Goal: Information Seeking & Learning: Learn about a topic

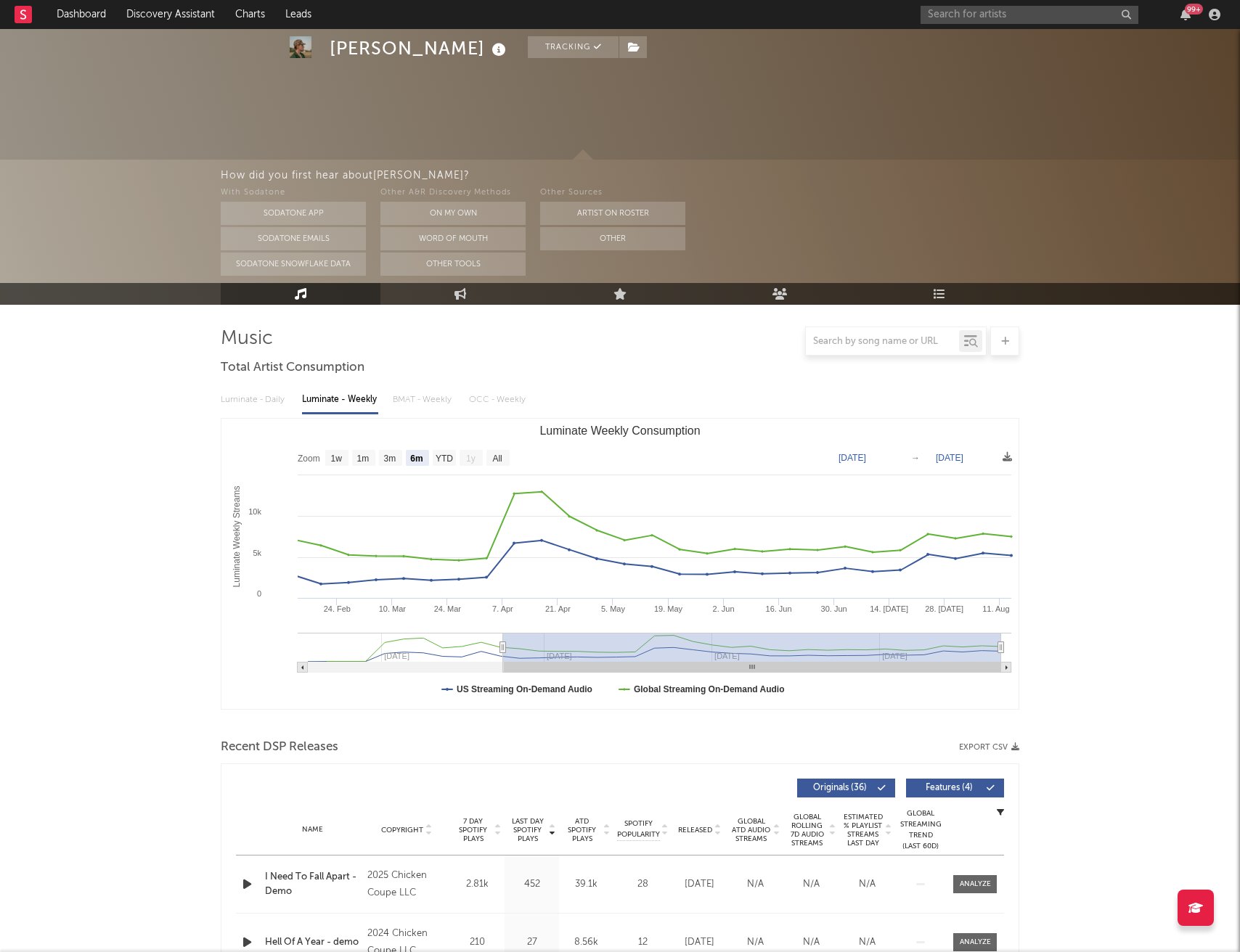
select select "6m"
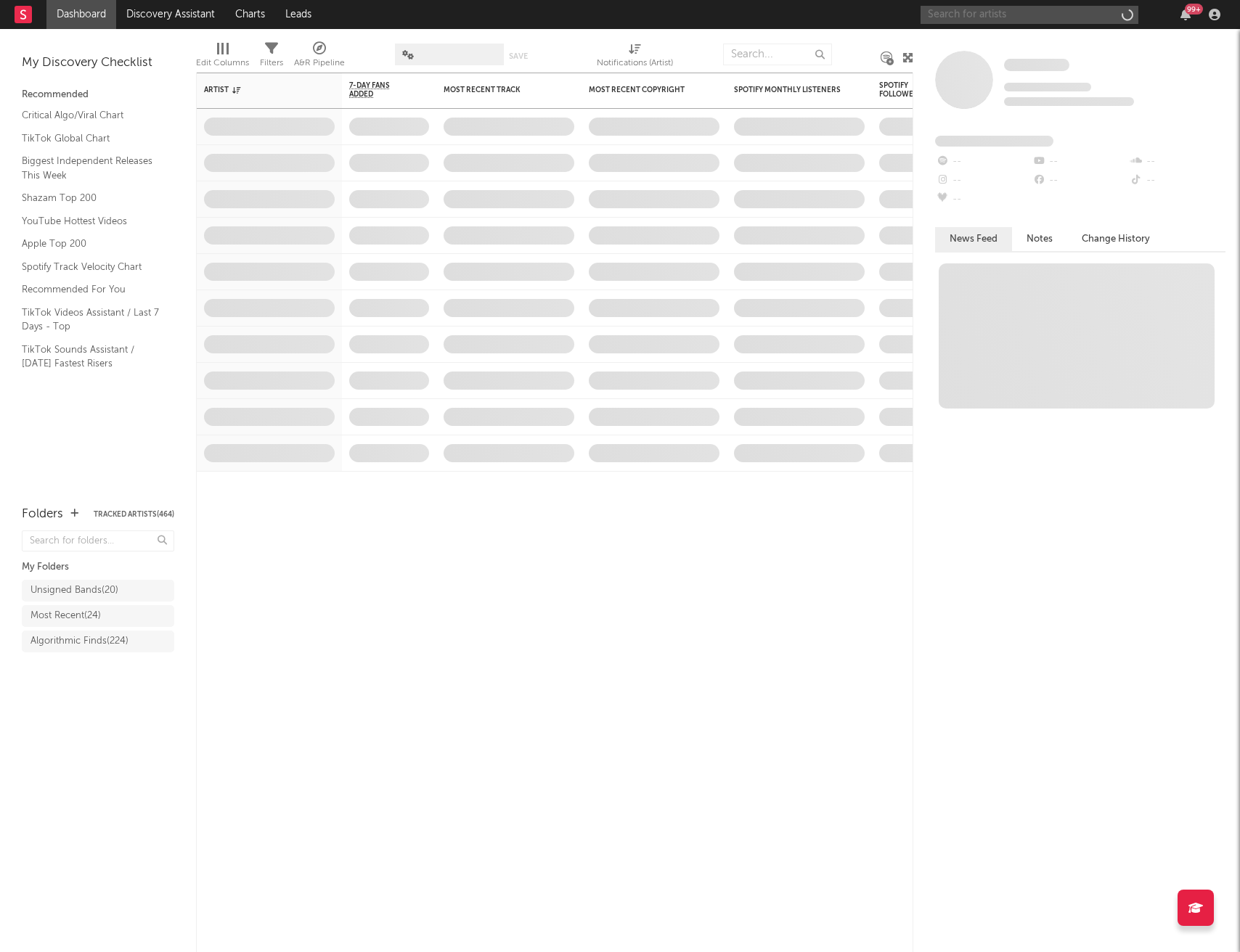
click at [999, 19] on input "text" at bounding box center [1030, 14] width 218 height 19
type input "cody powers"
click at [1030, 38] on div "Cody Powers" at bounding box center [1051, 43] width 160 height 18
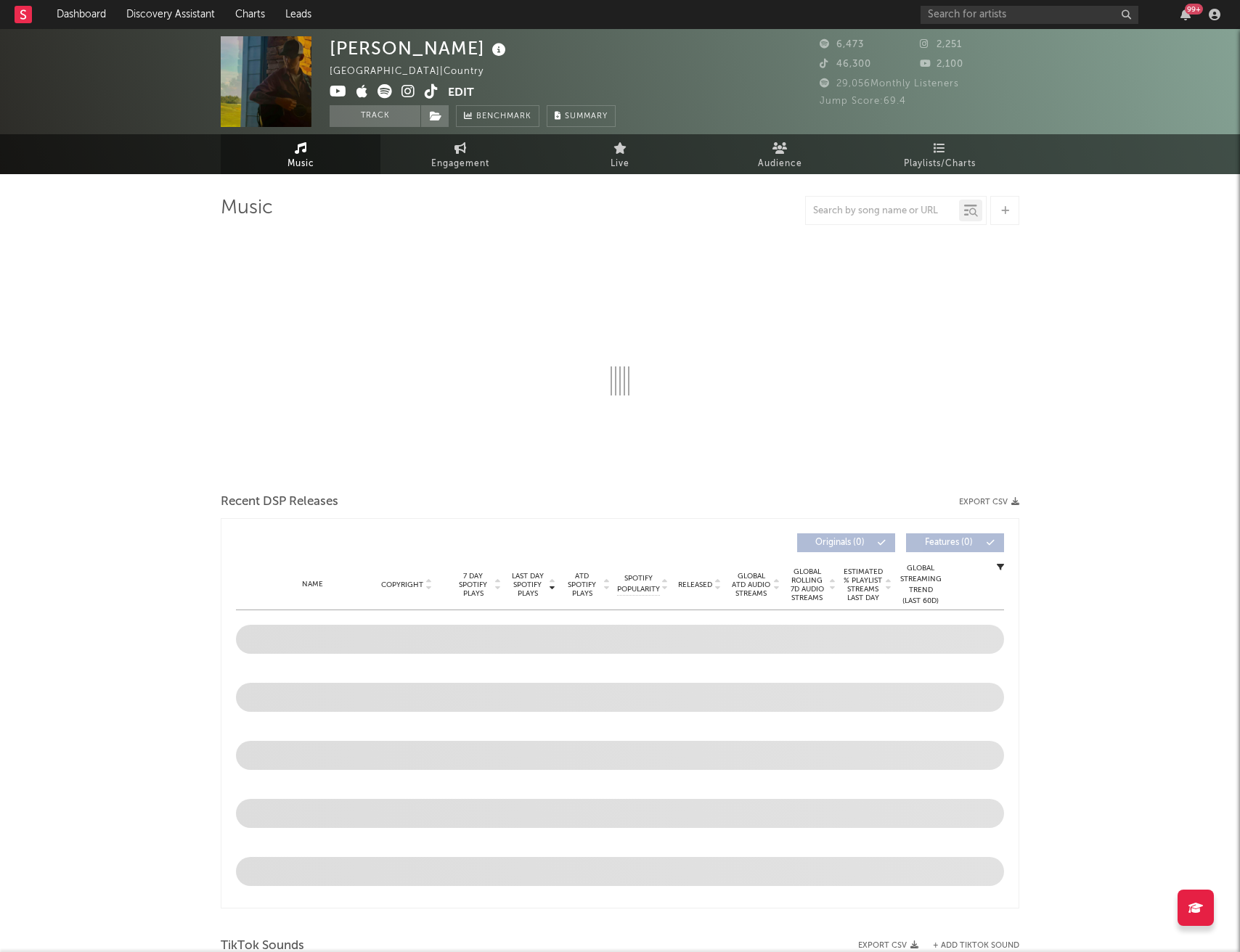
select select "6m"
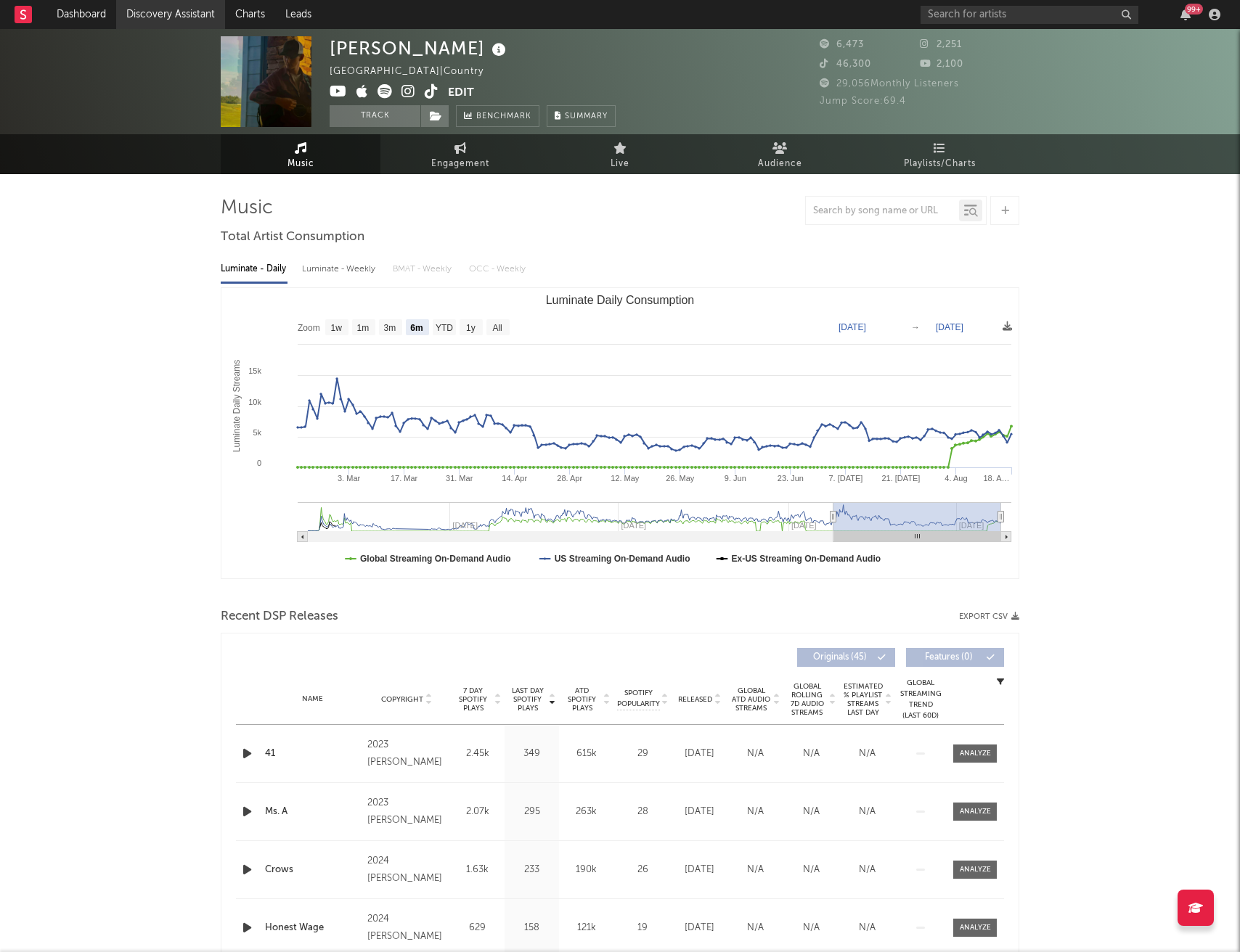
click at [167, 14] on link "Discovery Assistant" at bounding box center [170, 14] width 109 height 29
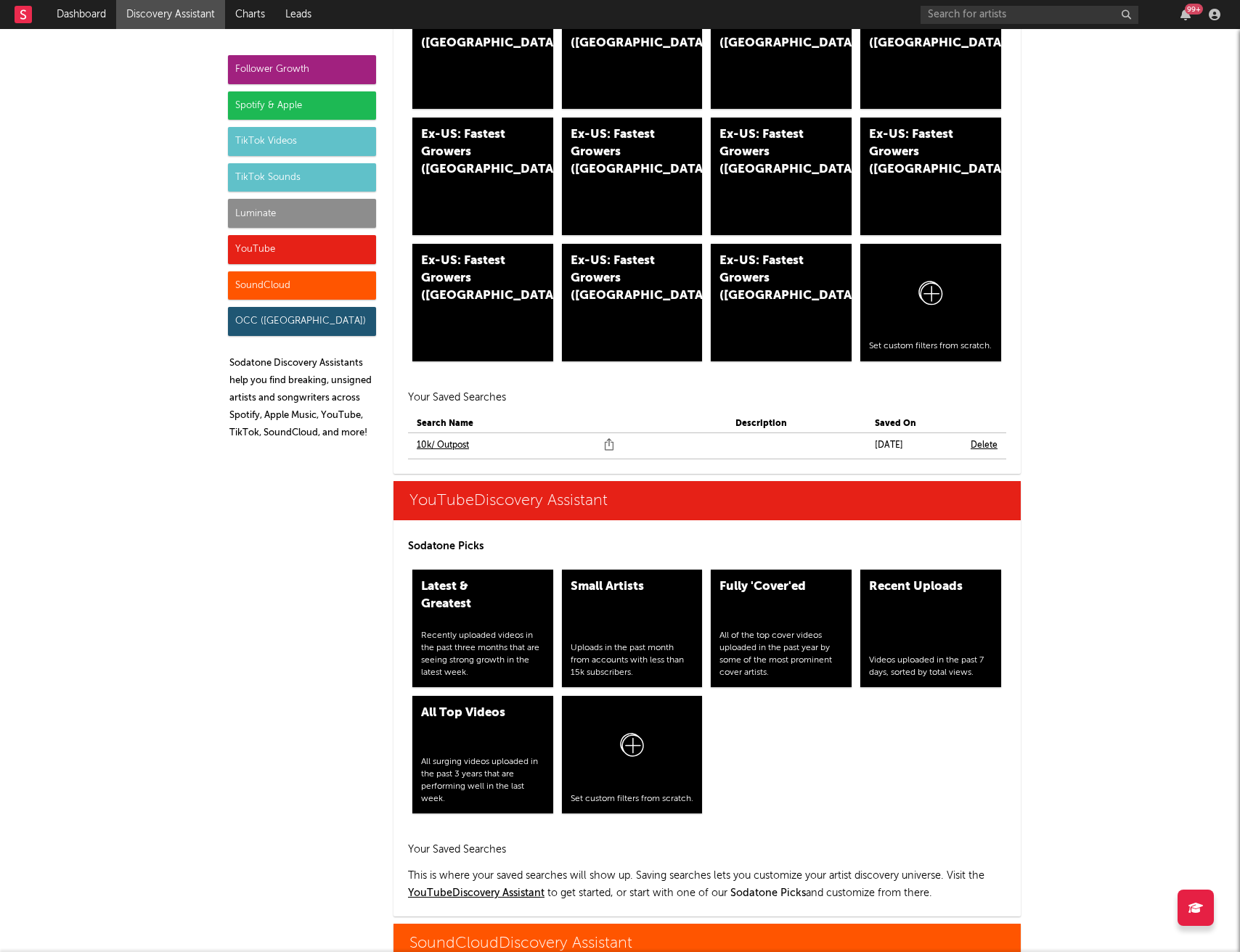
scroll to position [7942, 0]
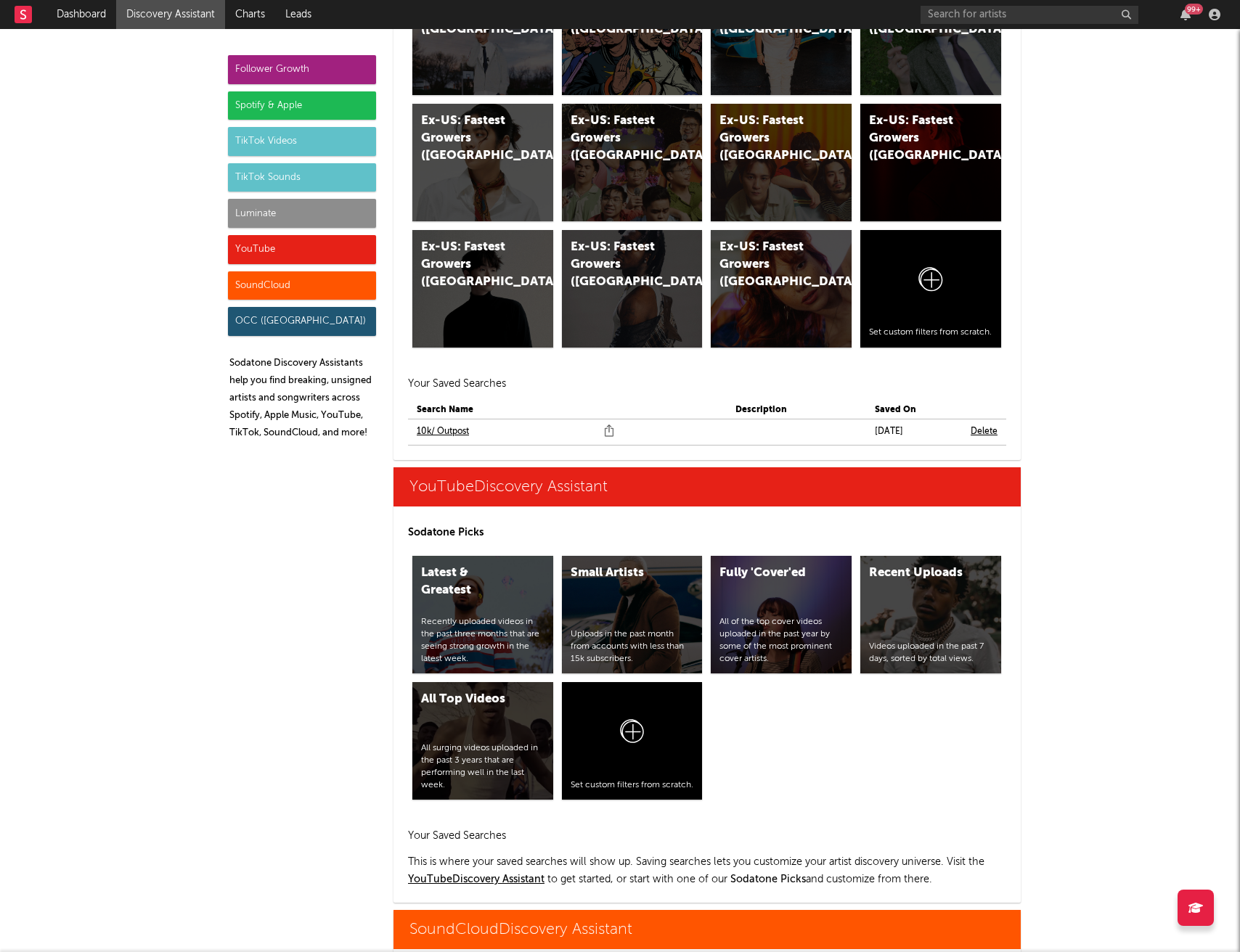
click at [463, 423] on link "10k/ Outpost" at bounding box center [442, 432] width 52 height 18
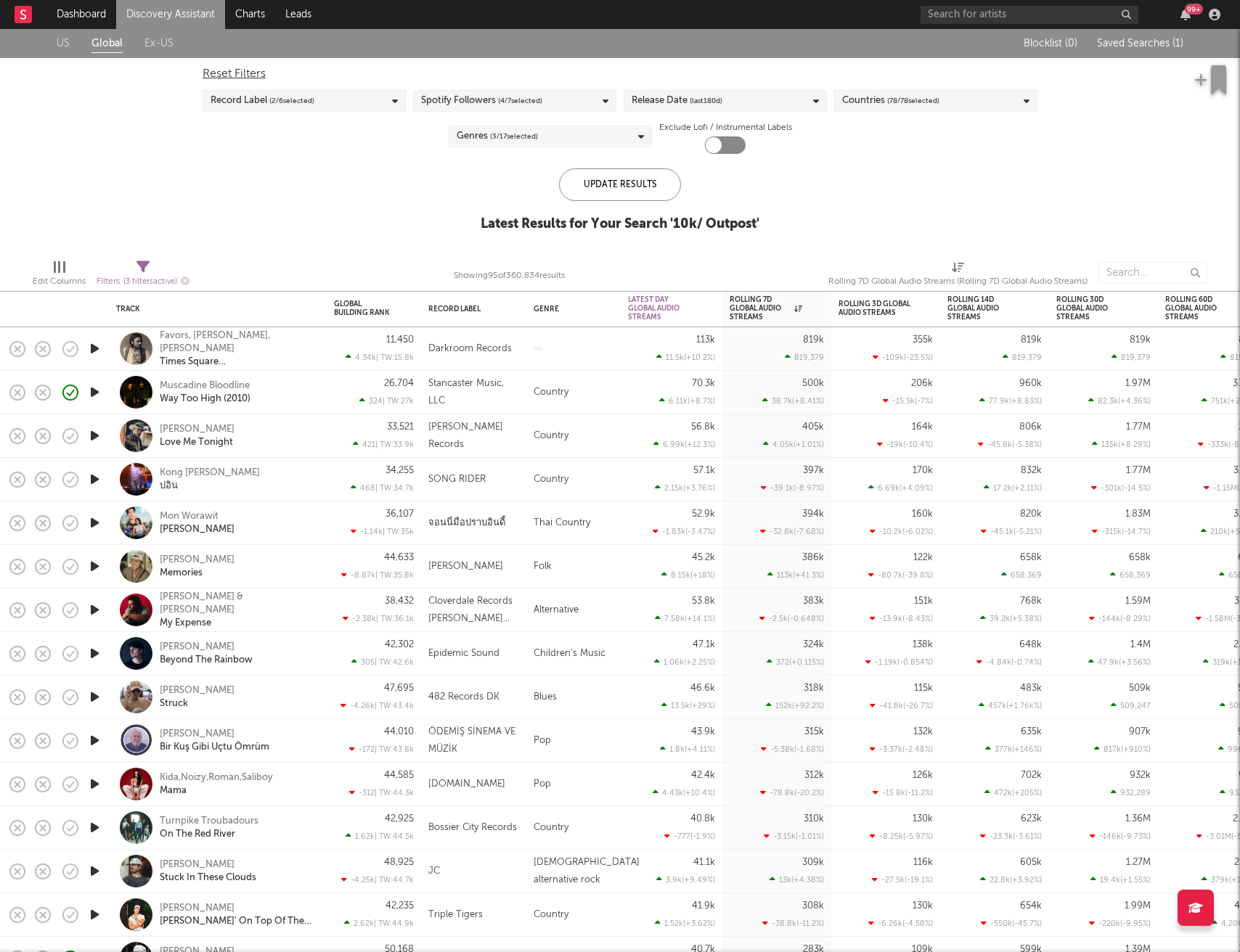
click at [97, 523] on icon "button" at bounding box center [94, 523] width 15 height 19
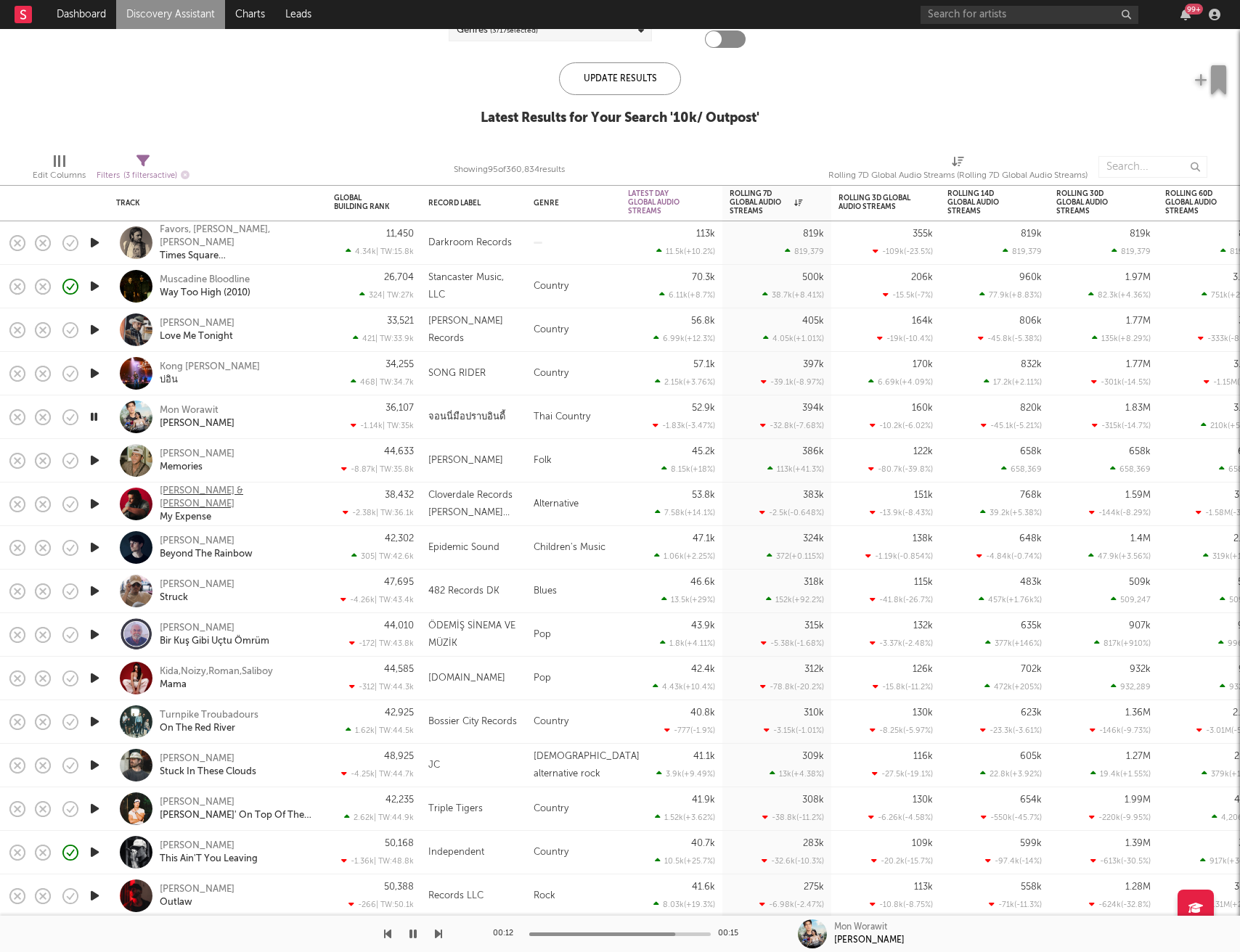
click at [184, 494] on div "Evan Honer & Cameron Whitcomb" at bounding box center [238, 498] width 156 height 26
click at [89, 549] on icon "button" at bounding box center [94, 548] width 15 height 19
click at [95, 764] on icon "button" at bounding box center [94, 765] width 15 height 19
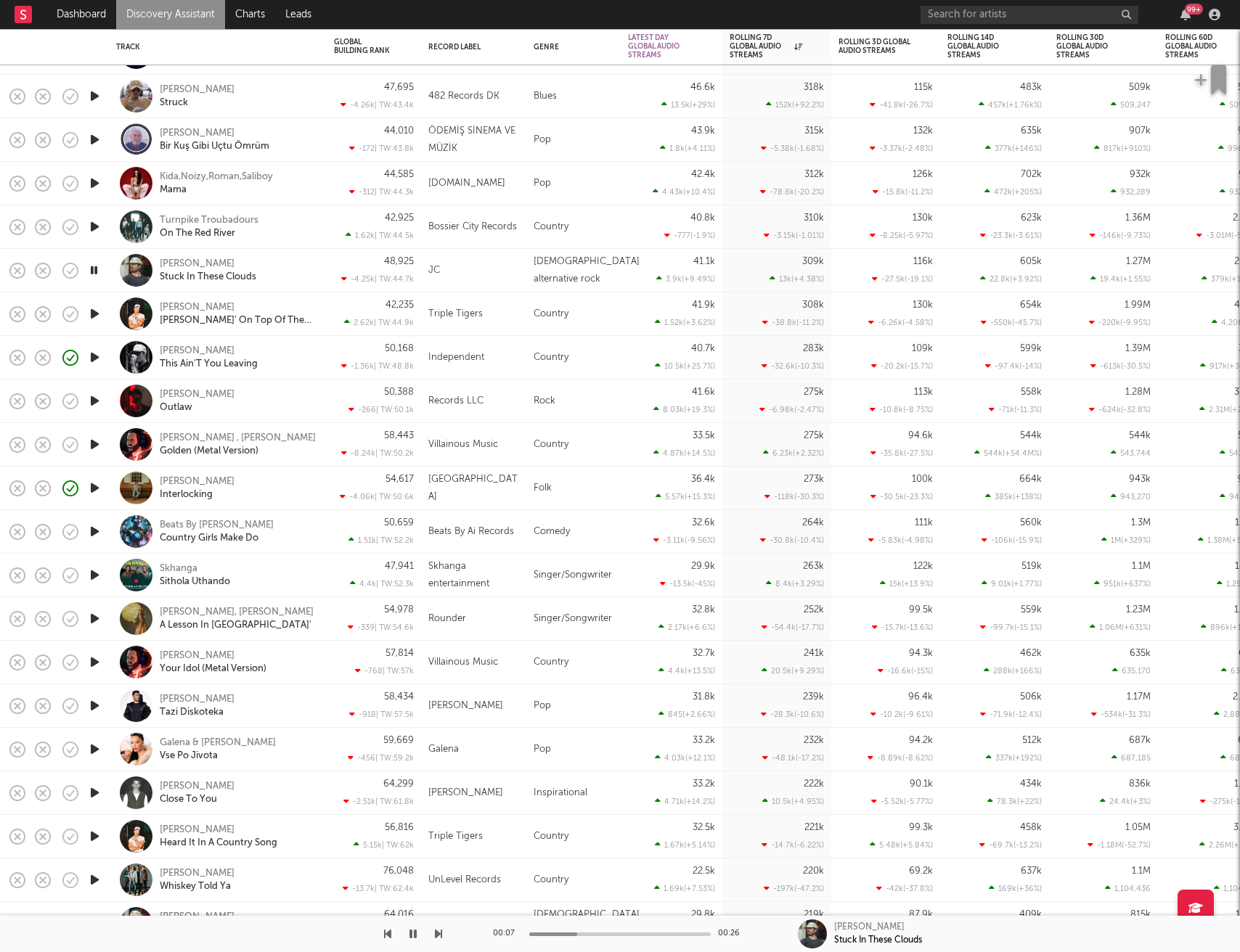
click at [95, 271] on icon "button" at bounding box center [93, 270] width 14 height 19
click at [174, 265] on div "Jervis Campbell" at bounding box center [197, 264] width 75 height 13
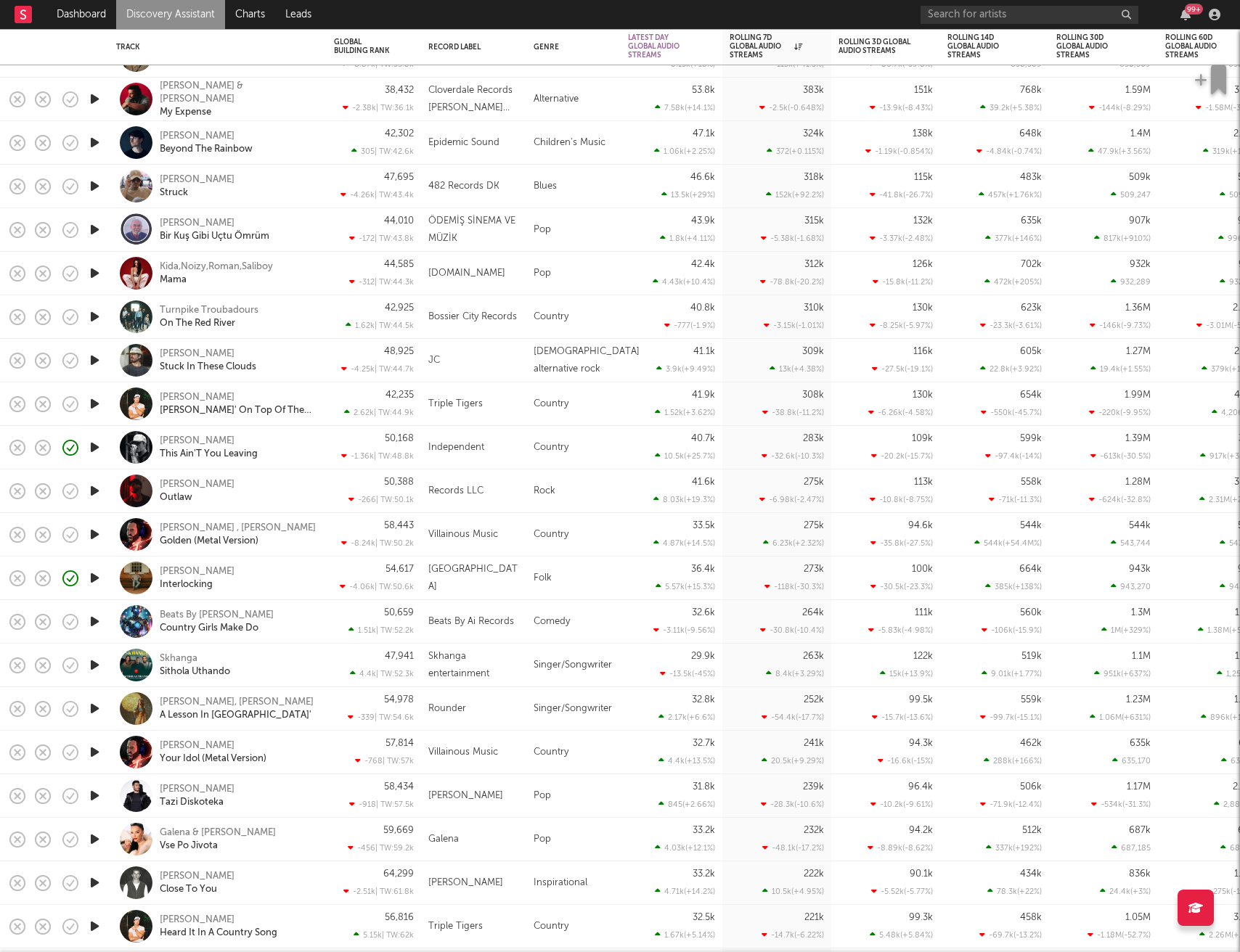
click at [95, 490] on icon "button" at bounding box center [94, 490] width 15 height 19
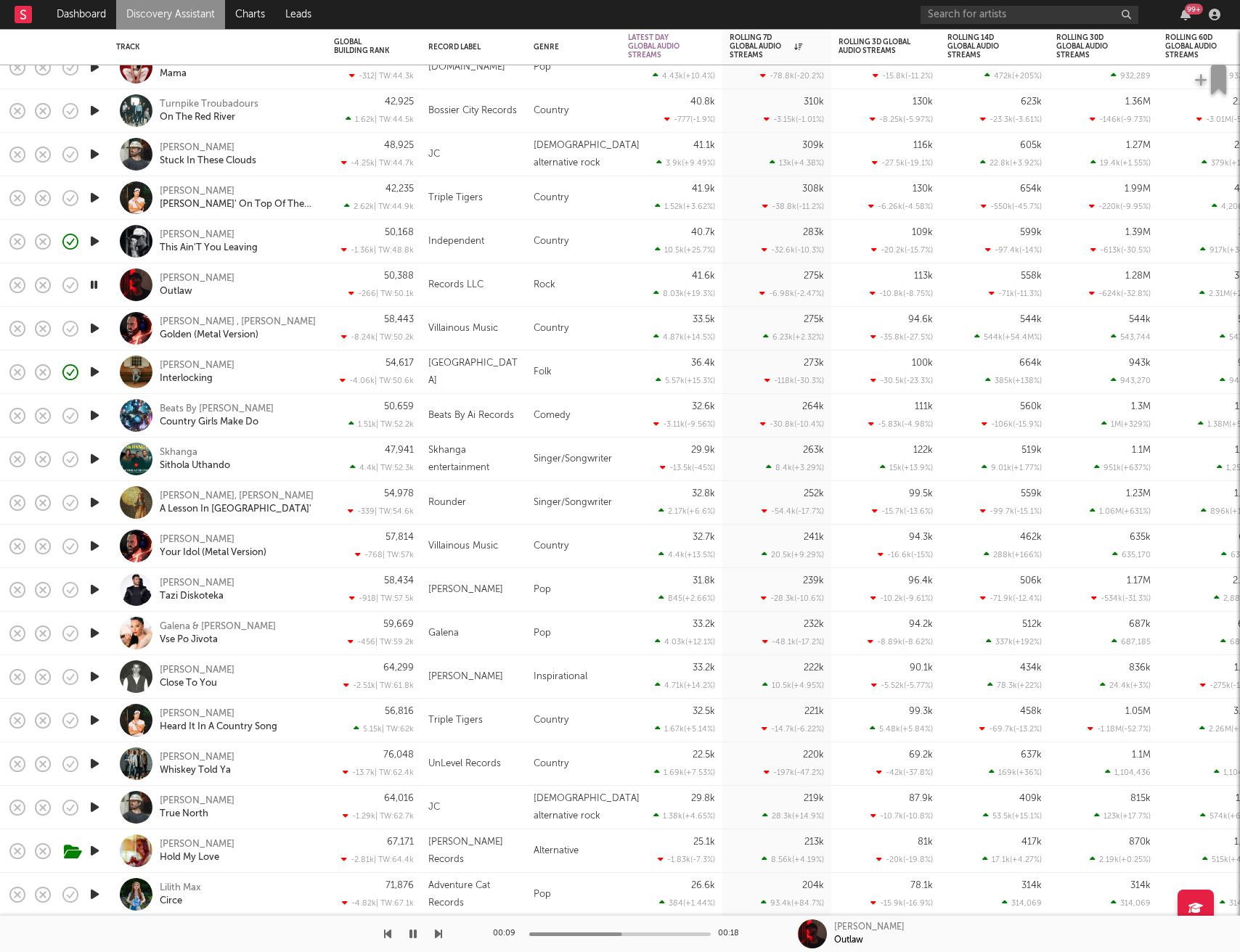
click at [96, 325] on icon "button" at bounding box center [94, 328] width 15 height 19
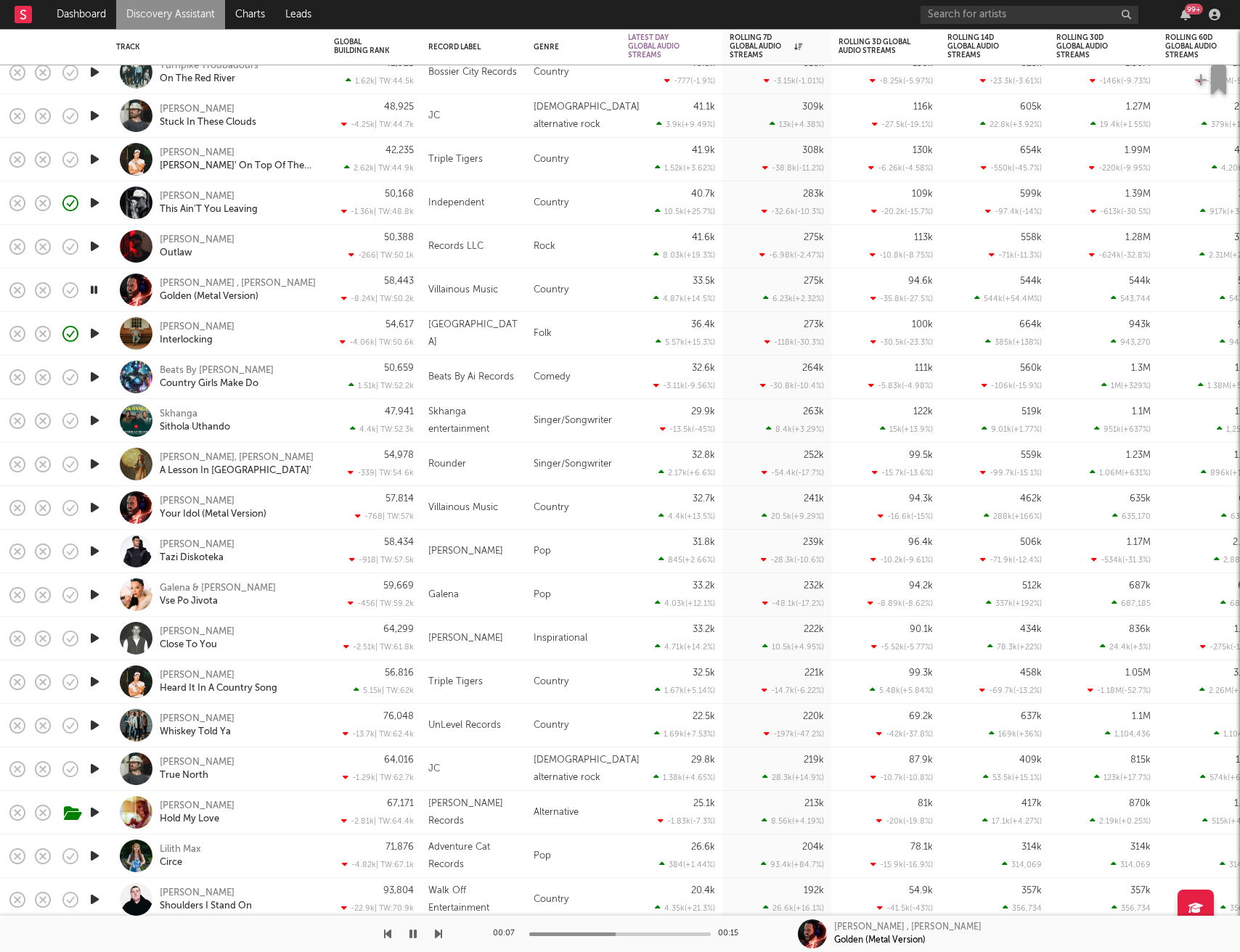
click at [95, 508] on icon "button" at bounding box center [94, 507] width 15 height 19
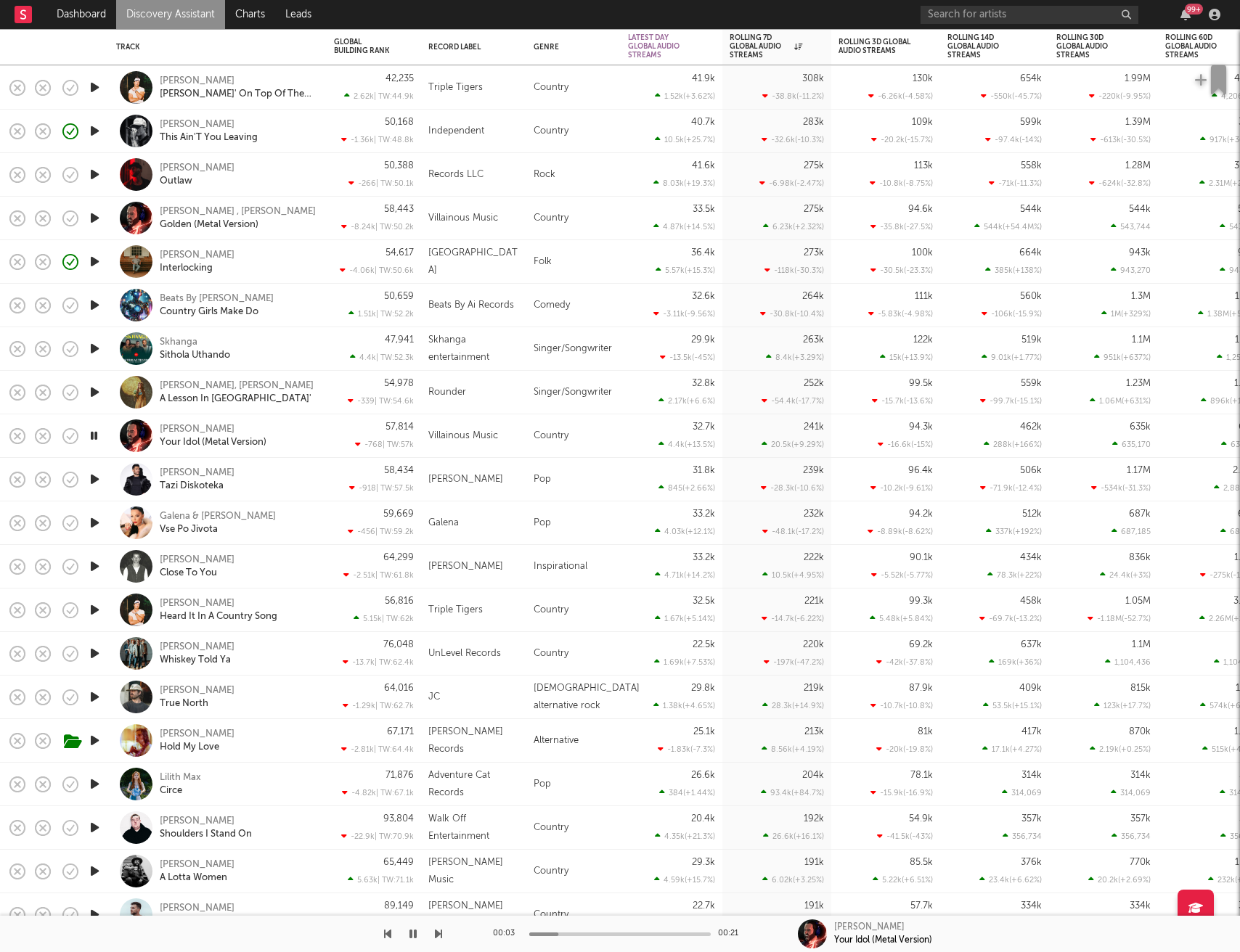
click at [96, 478] on icon "button" at bounding box center [94, 479] width 15 height 19
click at [98, 566] on icon "button" at bounding box center [94, 566] width 15 height 19
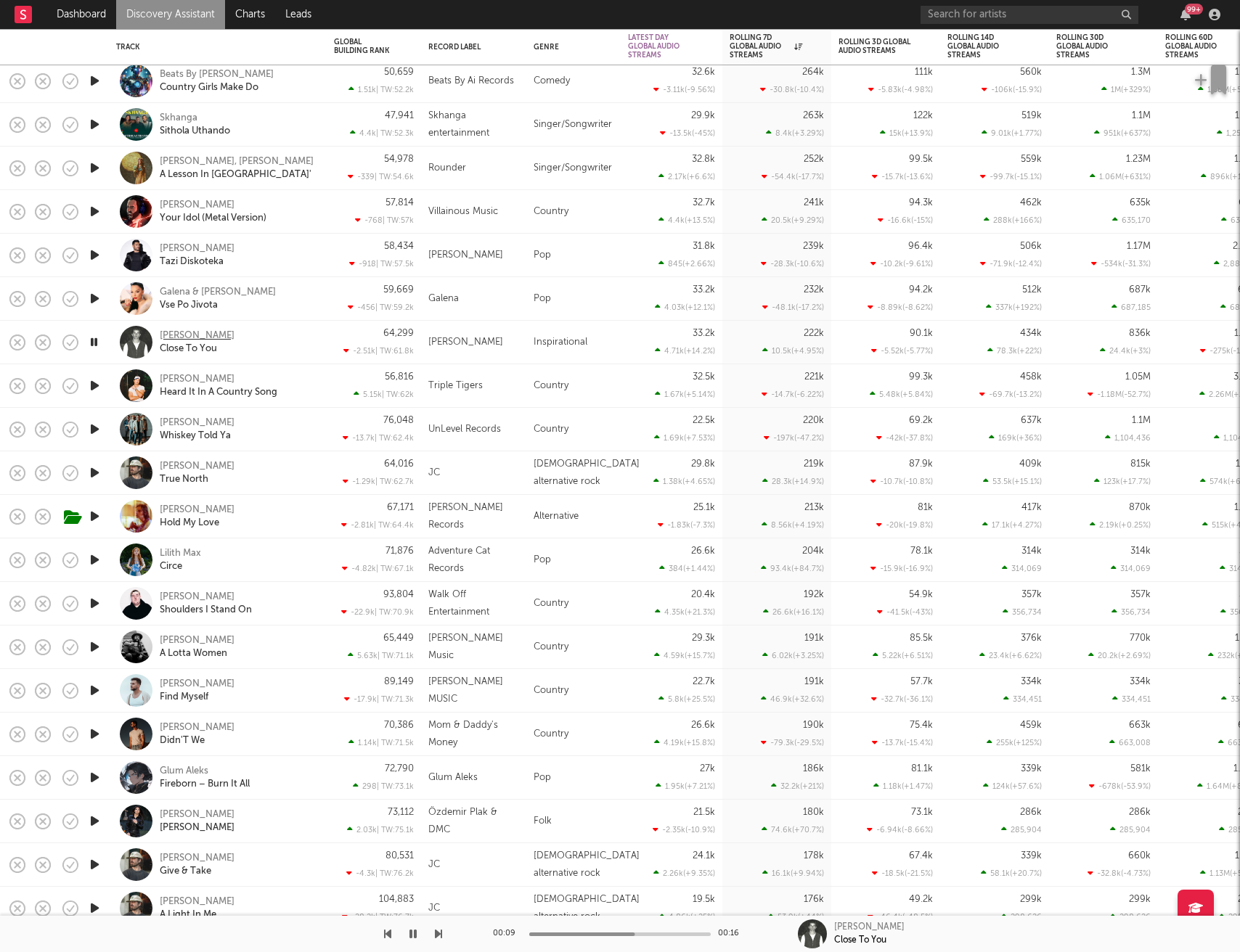
click at [187, 333] on div "Zach Webb" at bounding box center [197, 336] width 75 height 13
click at [91, 380] on icon "button" at bounding box center [93, 386] width 14 height 19
click at [90, 562] on icon "button" at bounding box center [94, 560] width 15 height 19
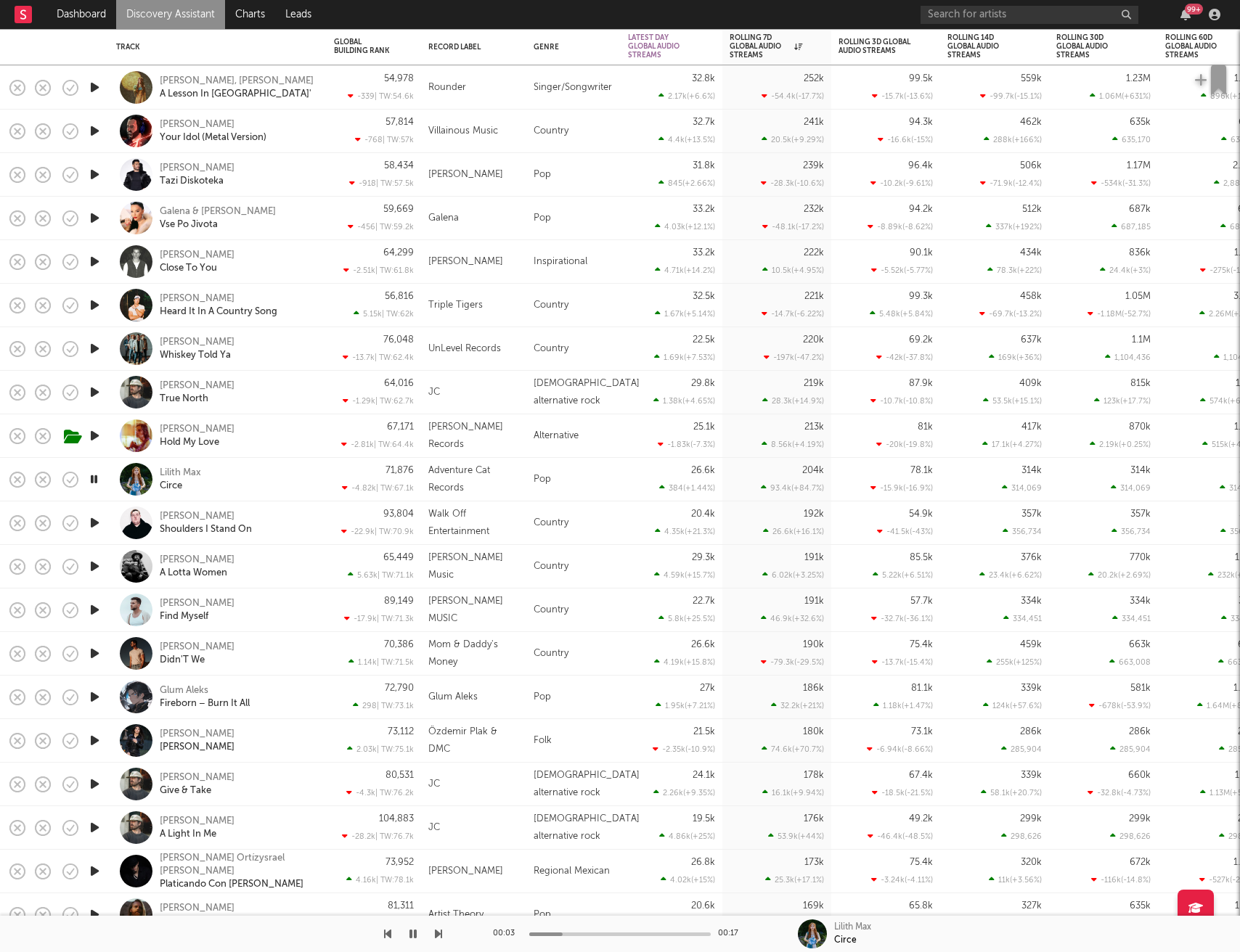
click at [93, 524] on icon "button" at bounding box center [94, 523] width 15 height 19
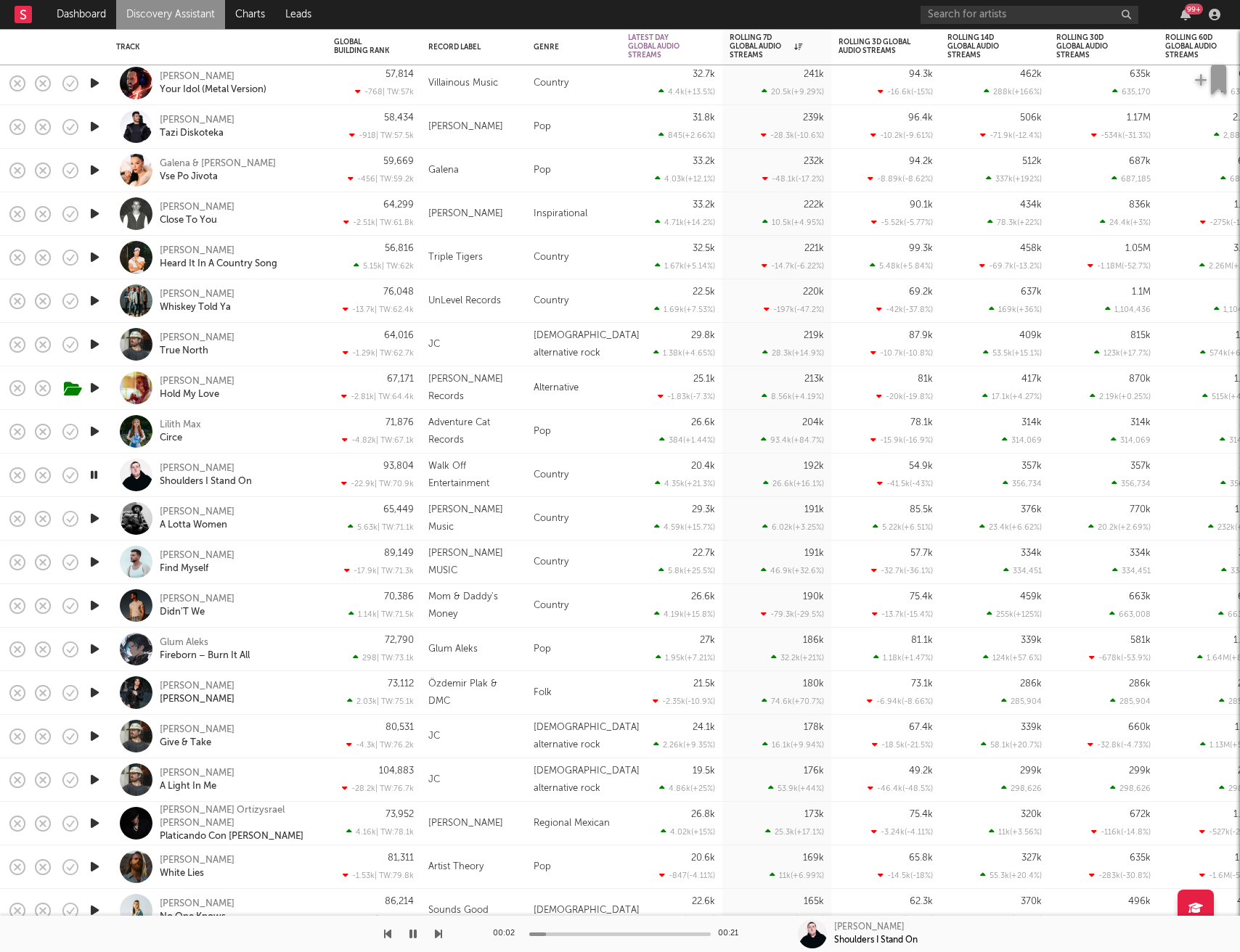
click at [94, 518] on icon "button" at bounding box center [94, 519] width 15 height 19
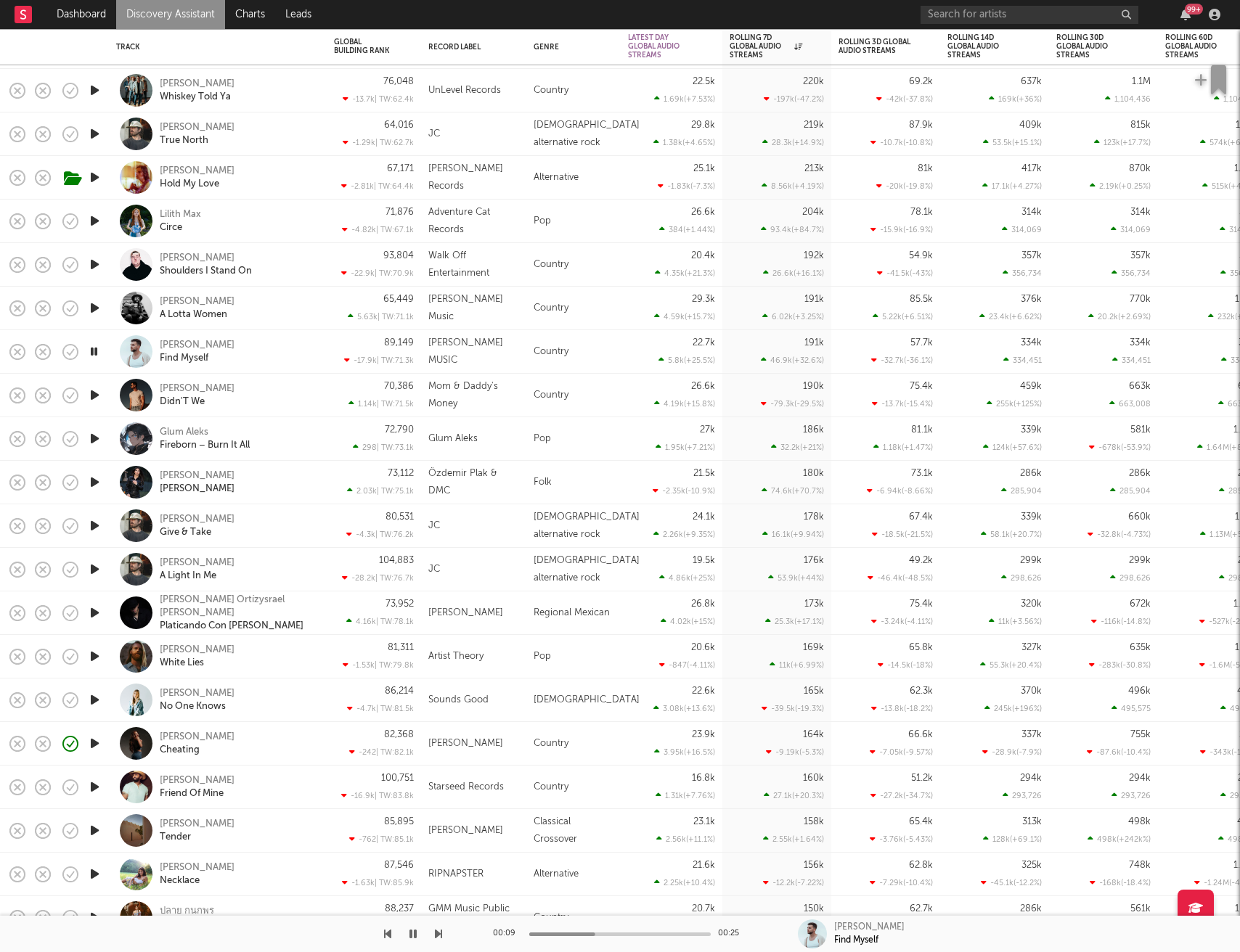
click at [93, 395] on icon "button" at bounding box center [94, 395] width 15 height 19
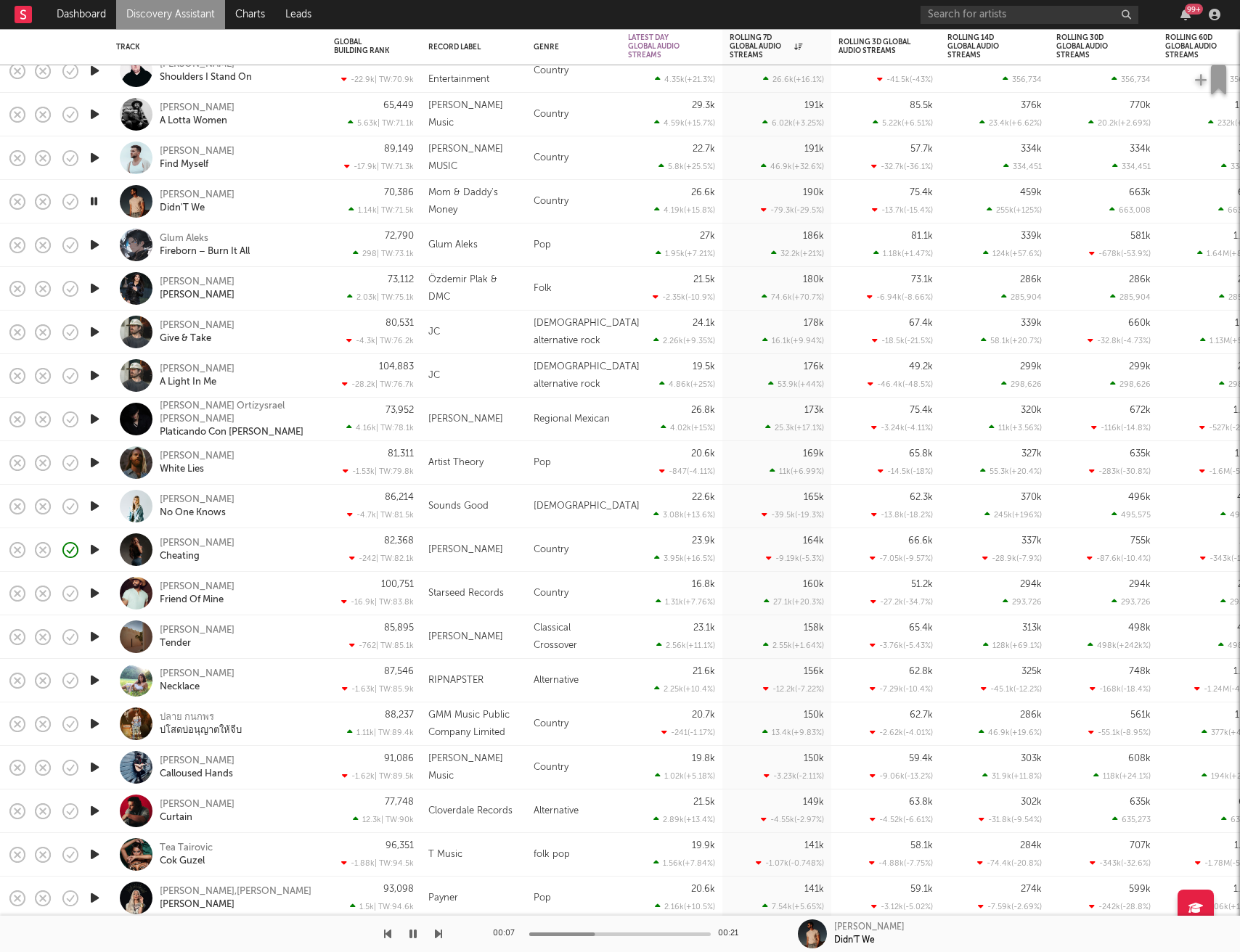
click at [95, 286] on icon "button" at bounding box center [94, 288] width 15 height 19
click at [97, 507] on icon "button" at bounding box center [94, 506] width 15 height 19
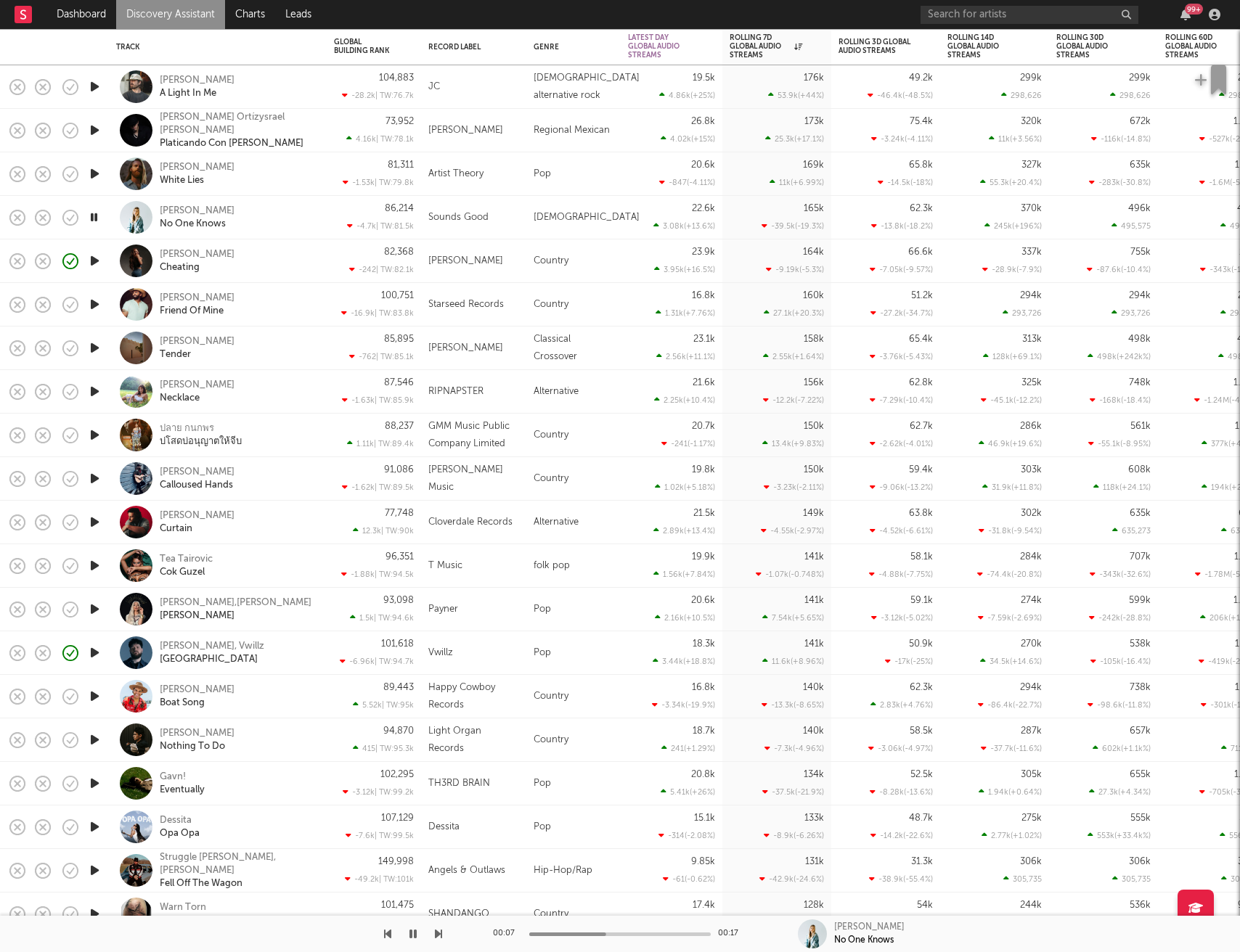
click at [93, 217] on icon "button" at bounding box center [93, 217] width 14 height 19
click at [187, 212] on div "[PERSON_NAME]" at bounding box center [197, 211] width 75 height 13
click at [97, 303] on icon "button" at bounding box center [94, 304] width 15 height 19
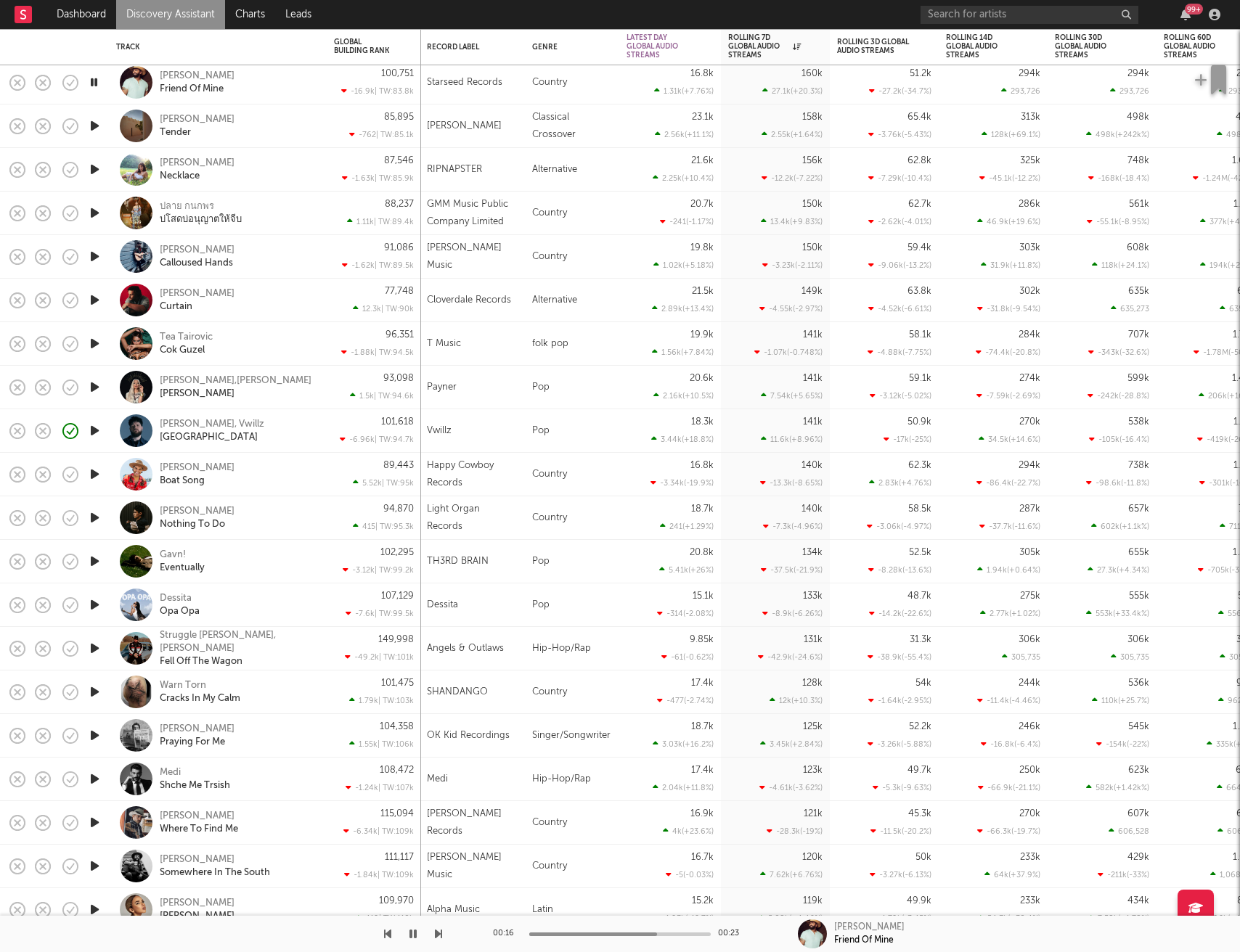
click at [95, 82] on icon "button" at bounding box center [93, 82] width 14 height 19
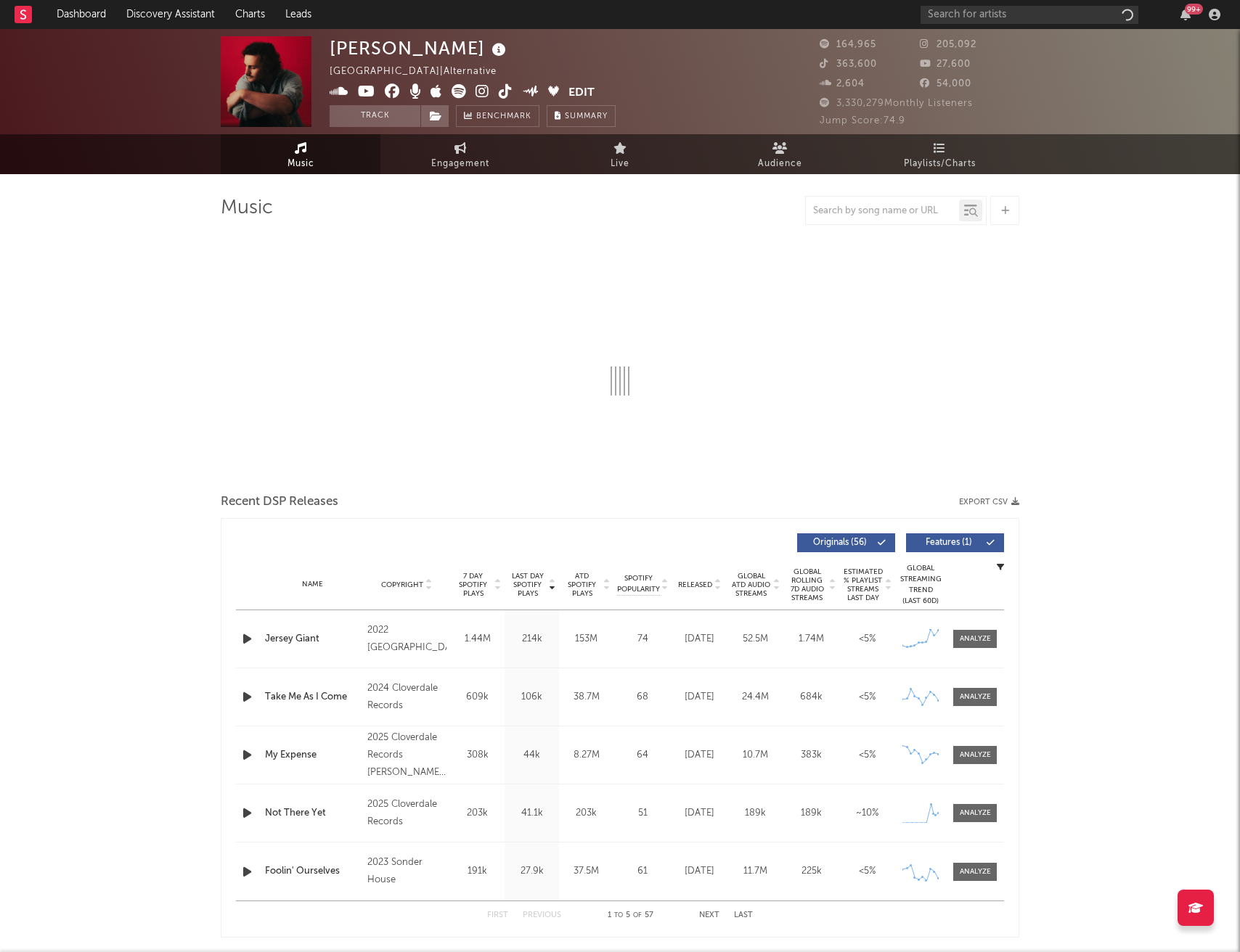
select select "6m"
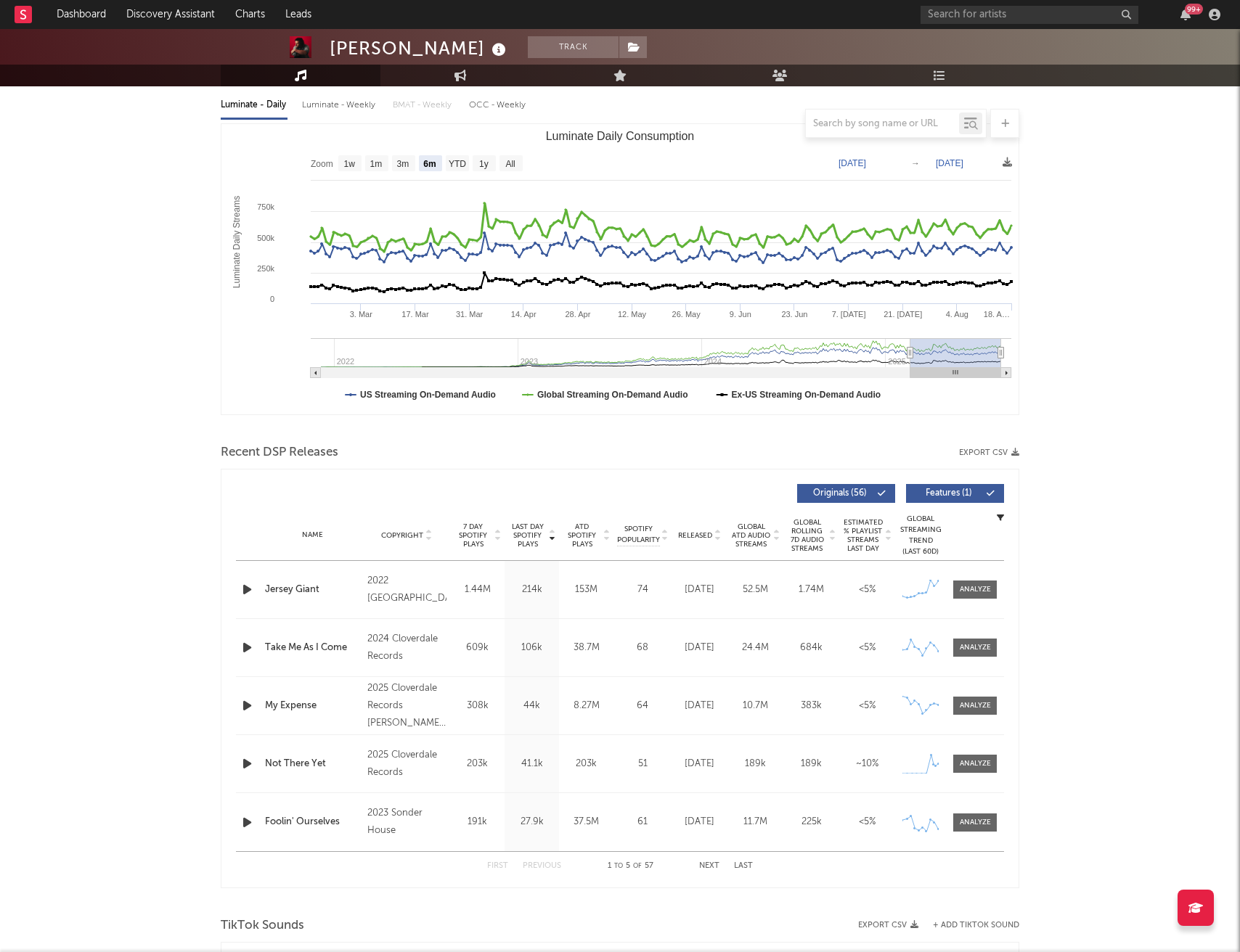
scroll to position [194, 0]
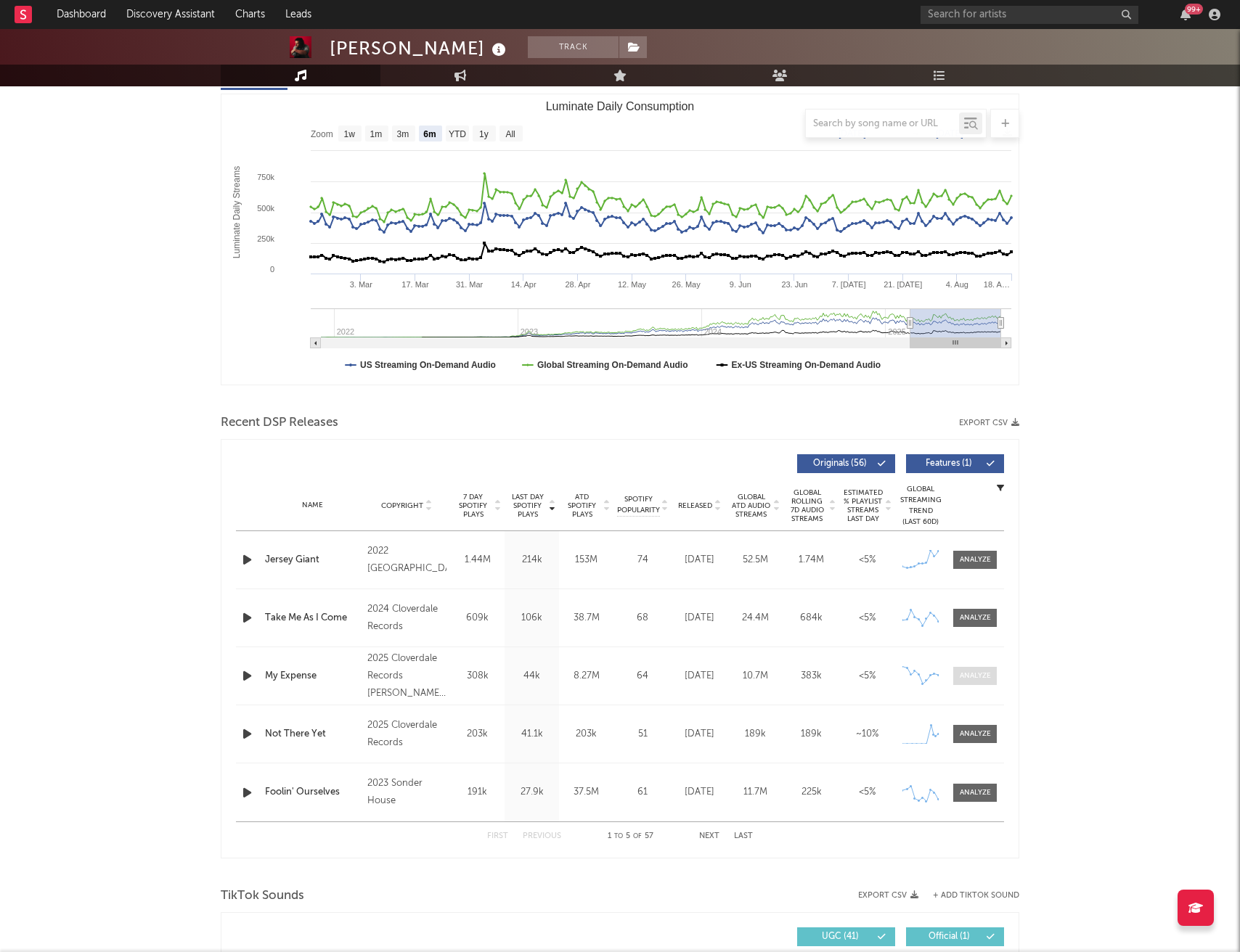
click at [981, 677] on div at bounding box center [975, 677] width 31 height 11
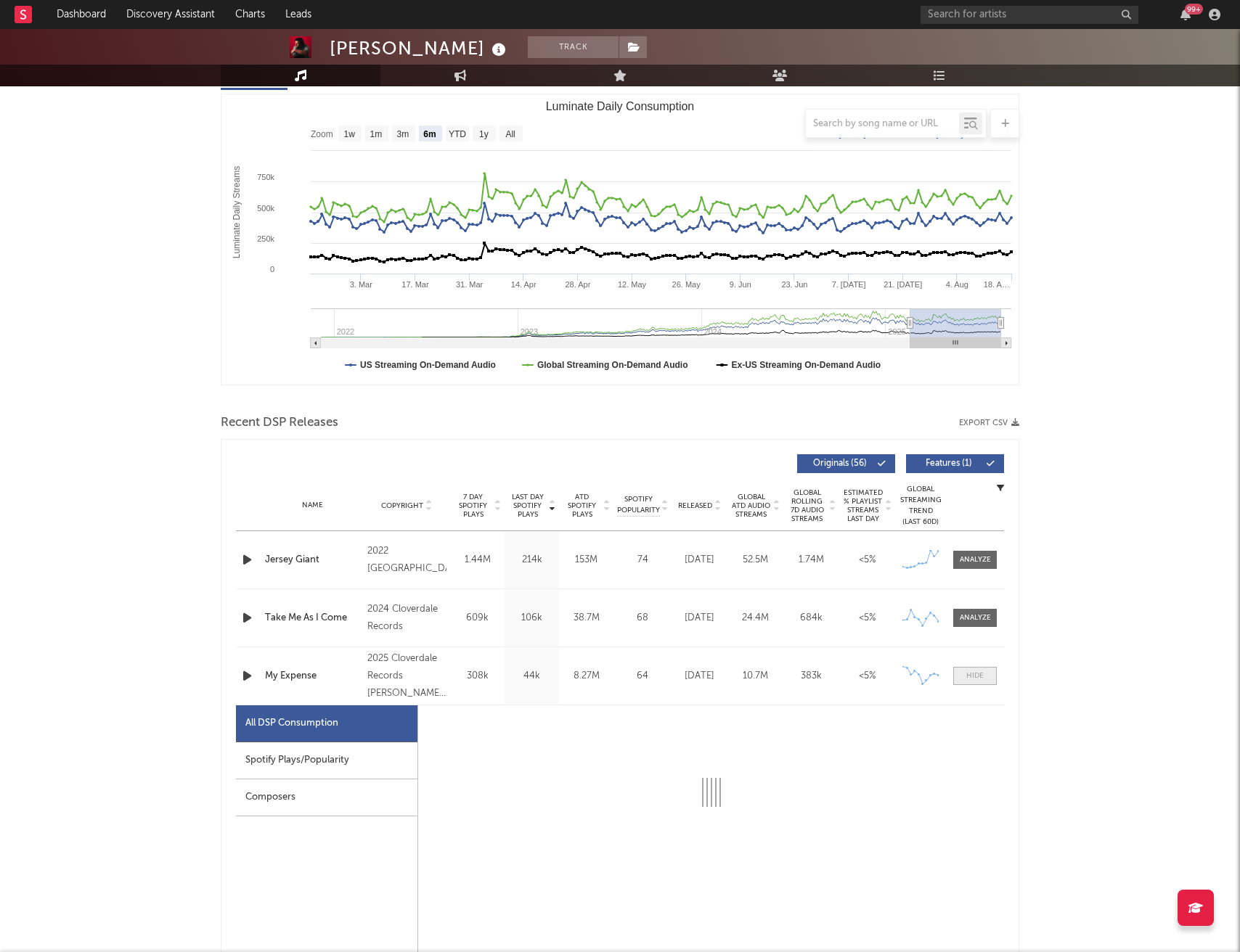
select select "1w"
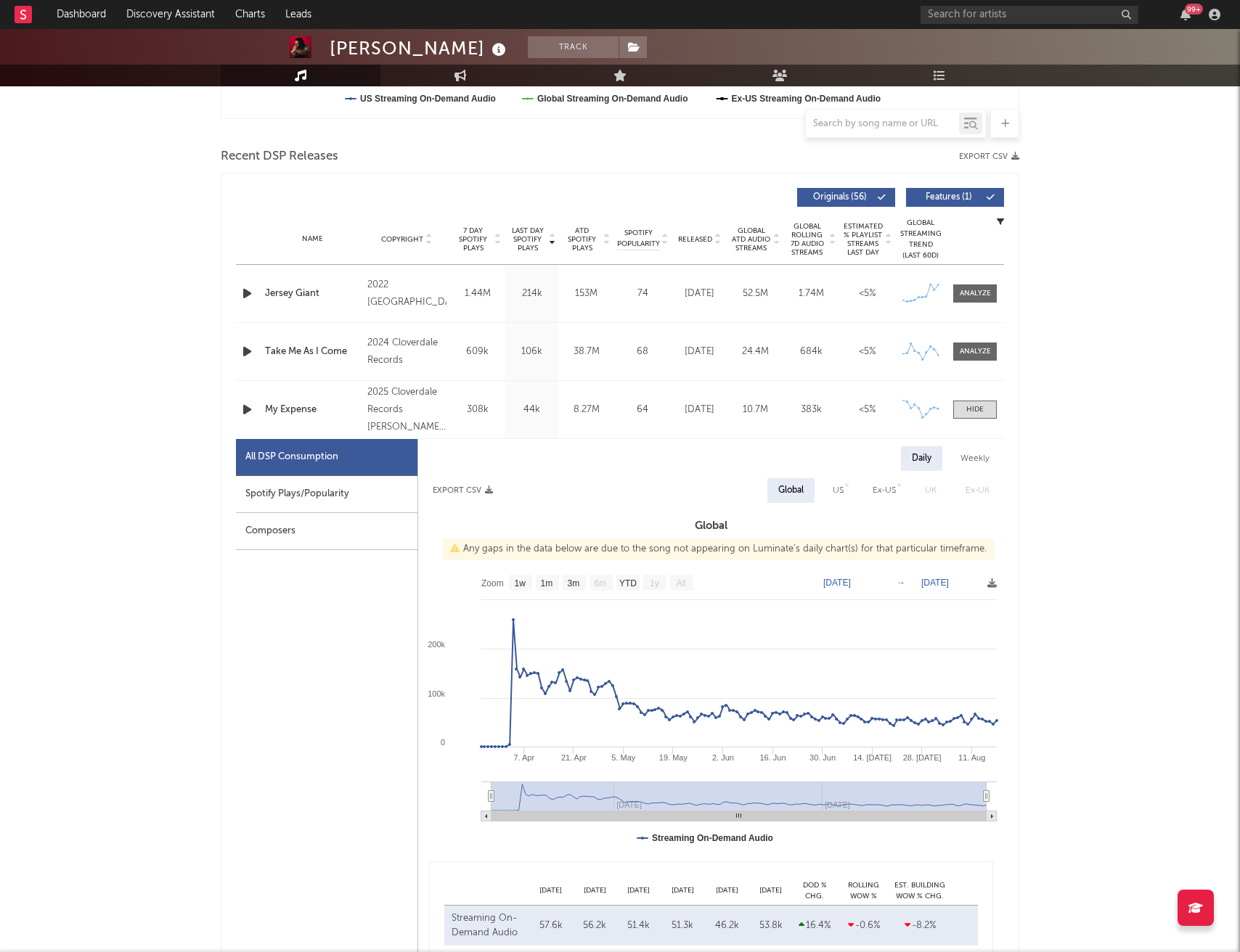
scroll to position [462, 0]
click at [975, 457] on div "Weekly" at bounding box center [975, 456] width 51 height 25
select select "1w"
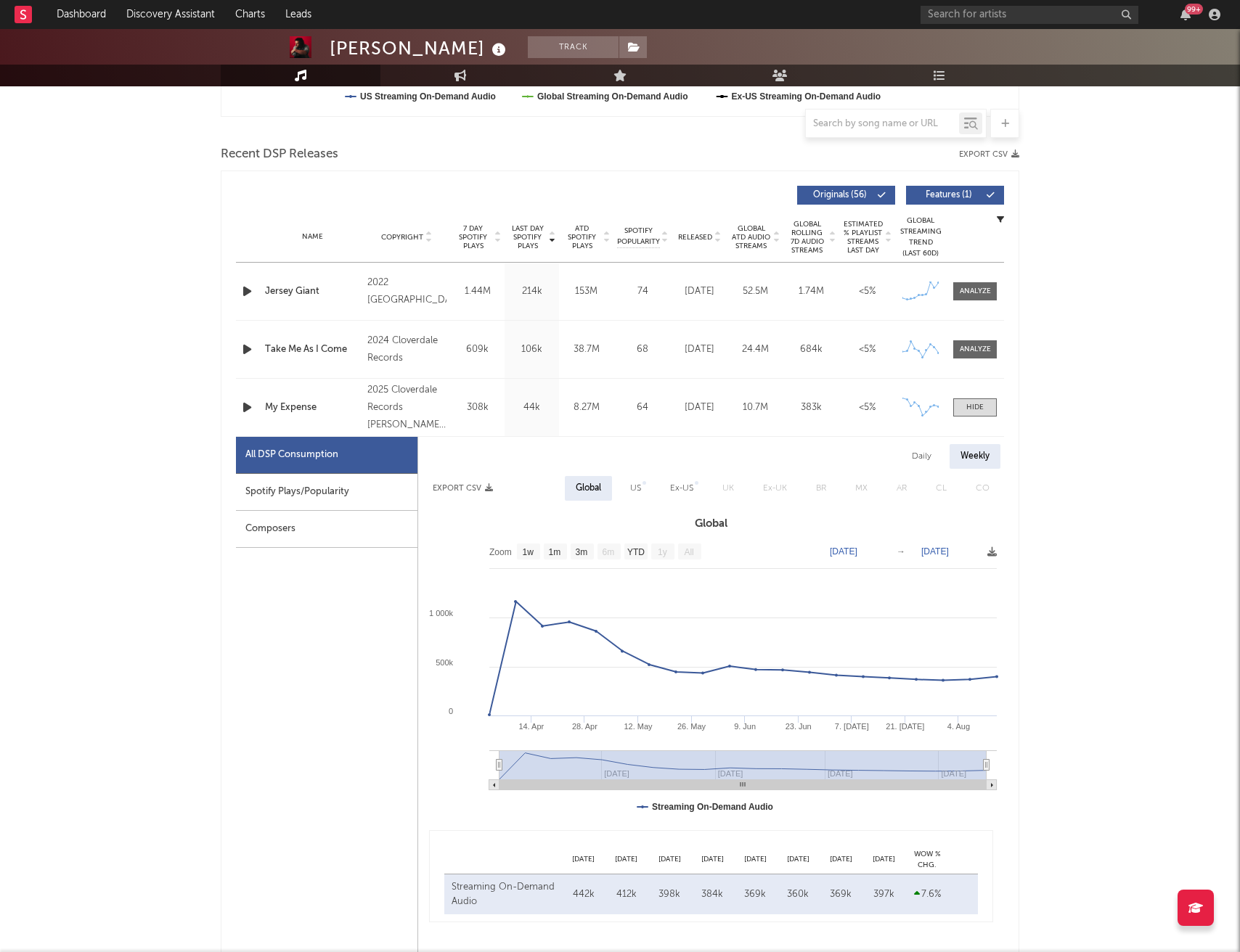
click at [628, 483] on div "US" at bounding box center [636, 488] width 33 height 25
select select "1w"
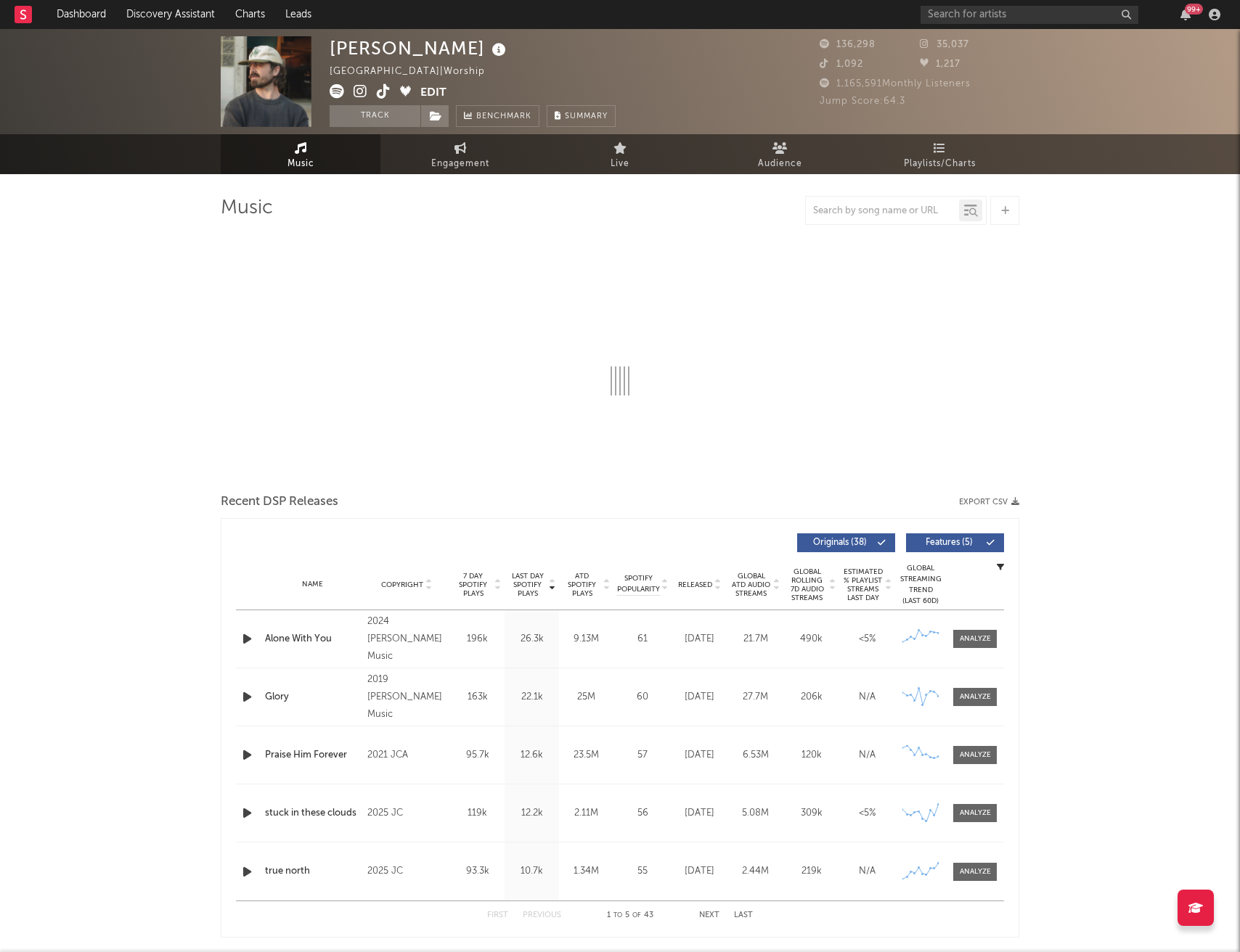
select select "6m"
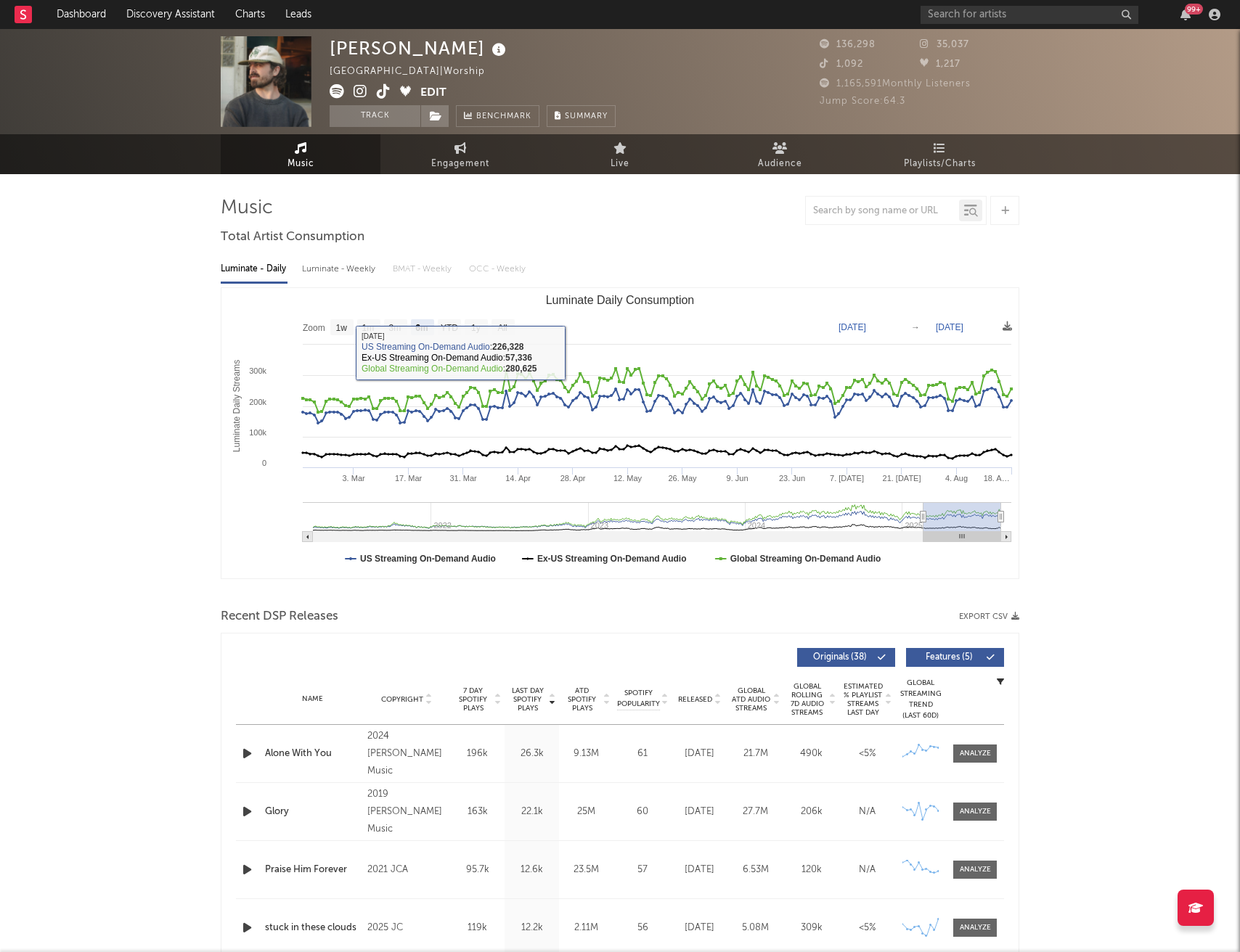
click at [355, 268] on div "Luminate - Weekly" at bounding box center [340, 269] width 77 height 25
select select "6m"
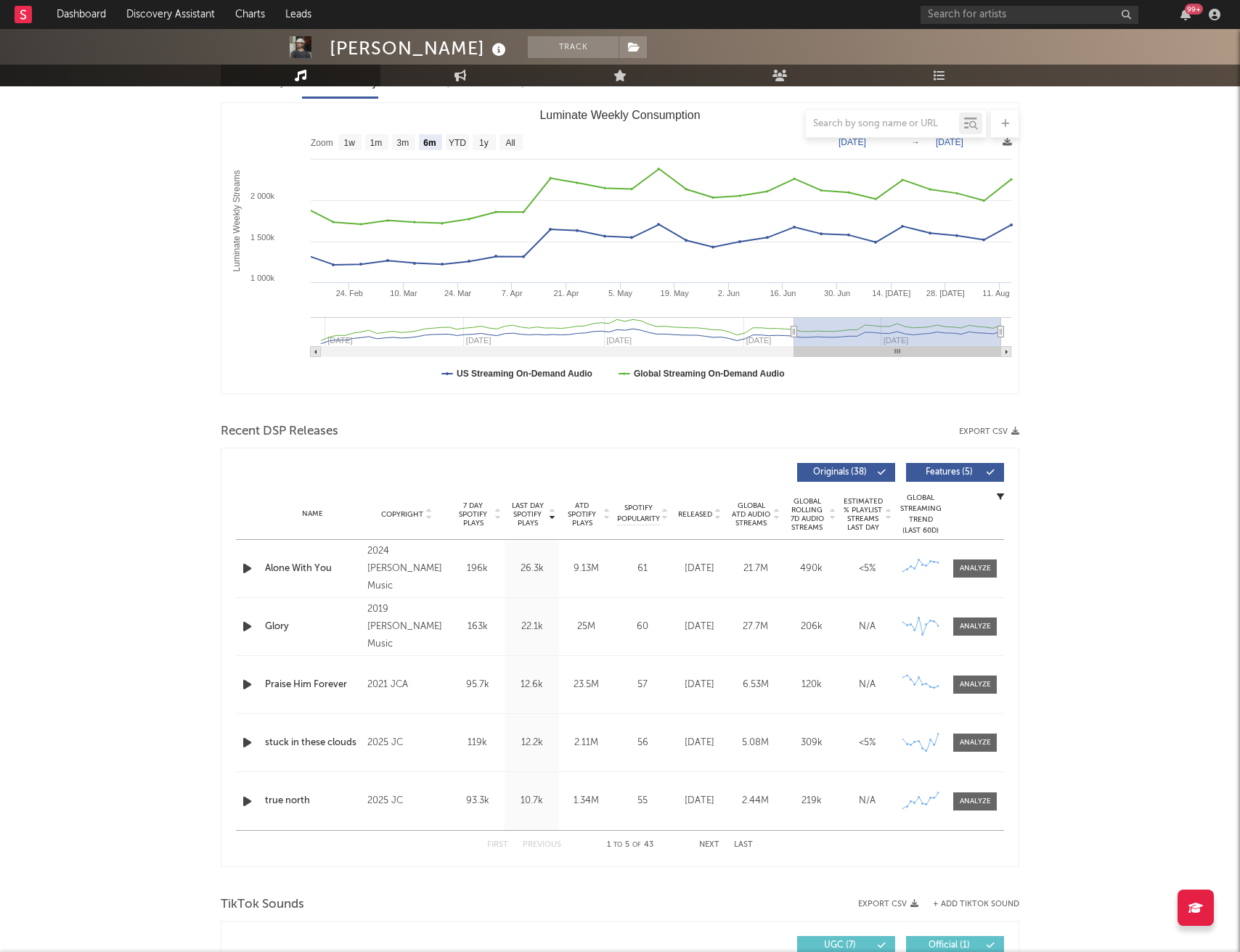
scroll to position [187, 0]
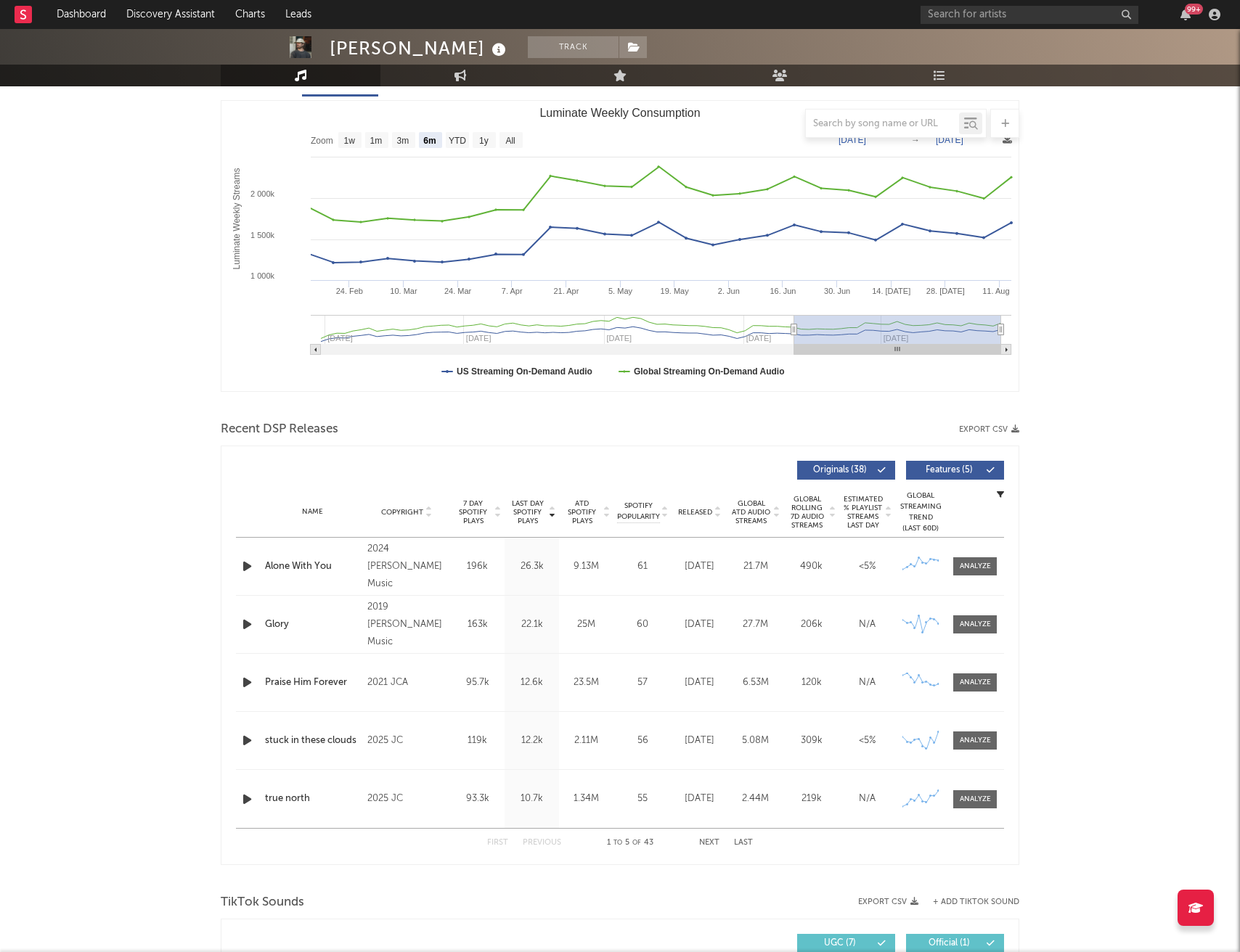
click at [710, 846] on button "Next" at bounding box center [709, 843] width 20 height 8
click at [977, 563] on div at bounding box center [975, 567] width 31 height 11
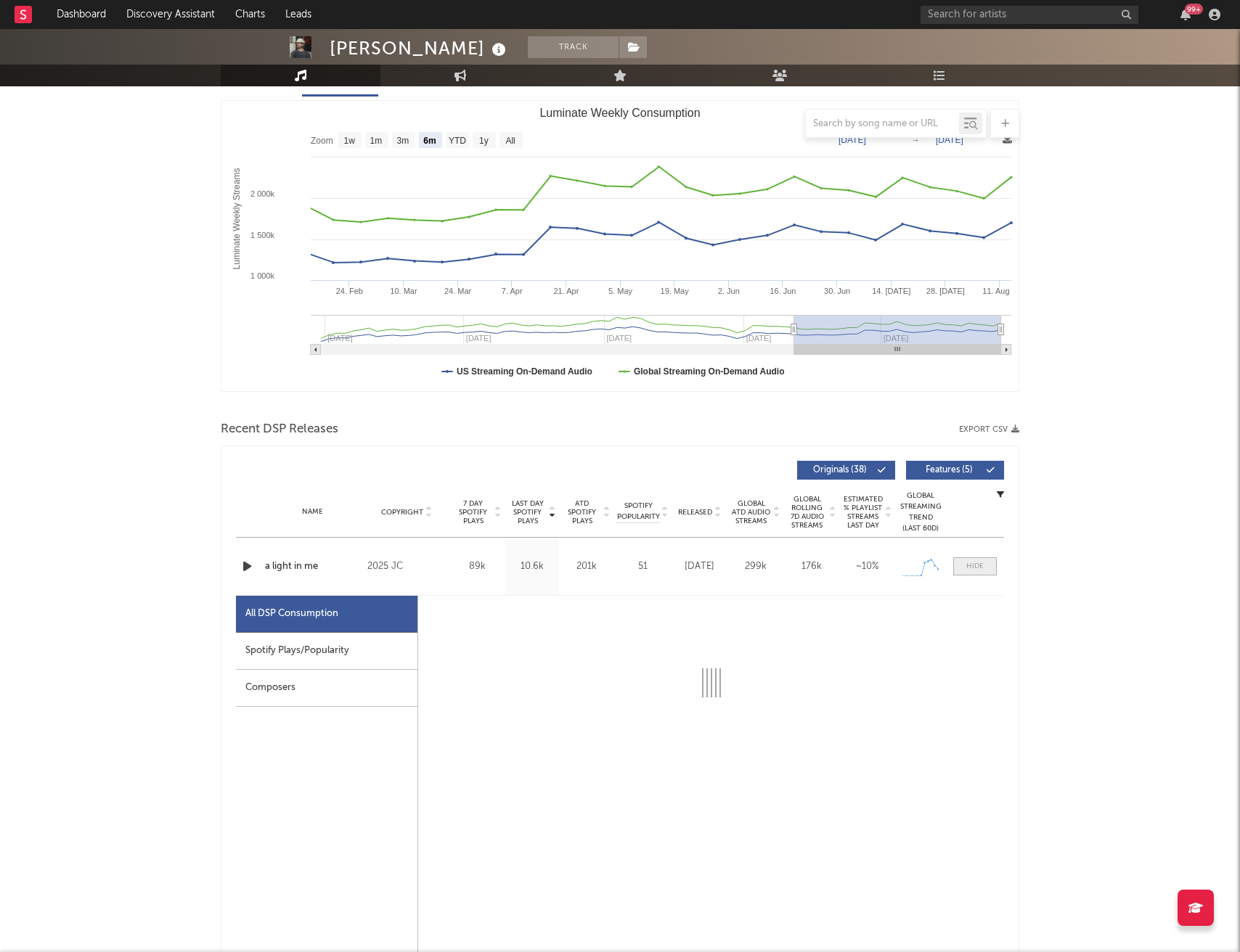
select select "1w"
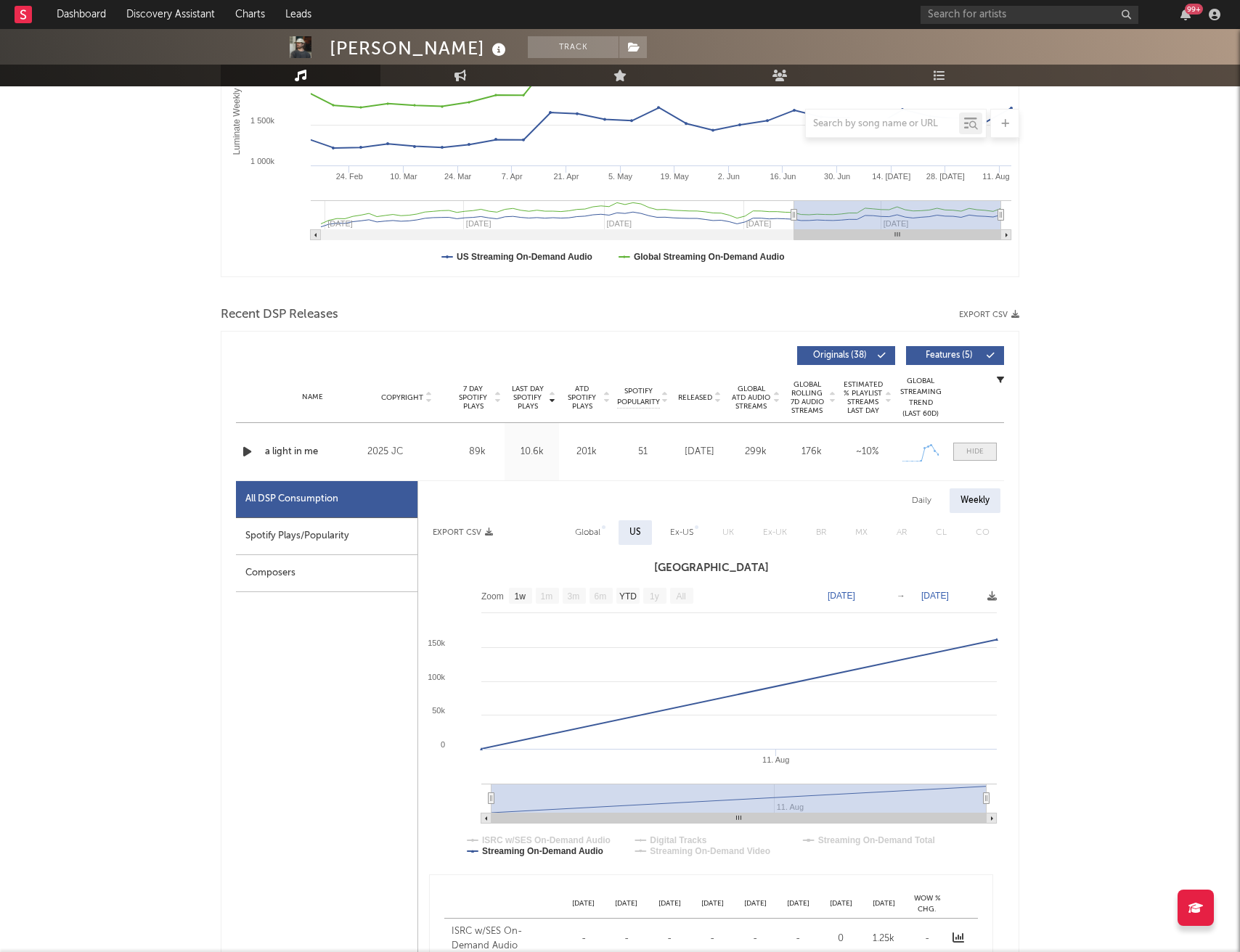
scroll to position [312, 0]
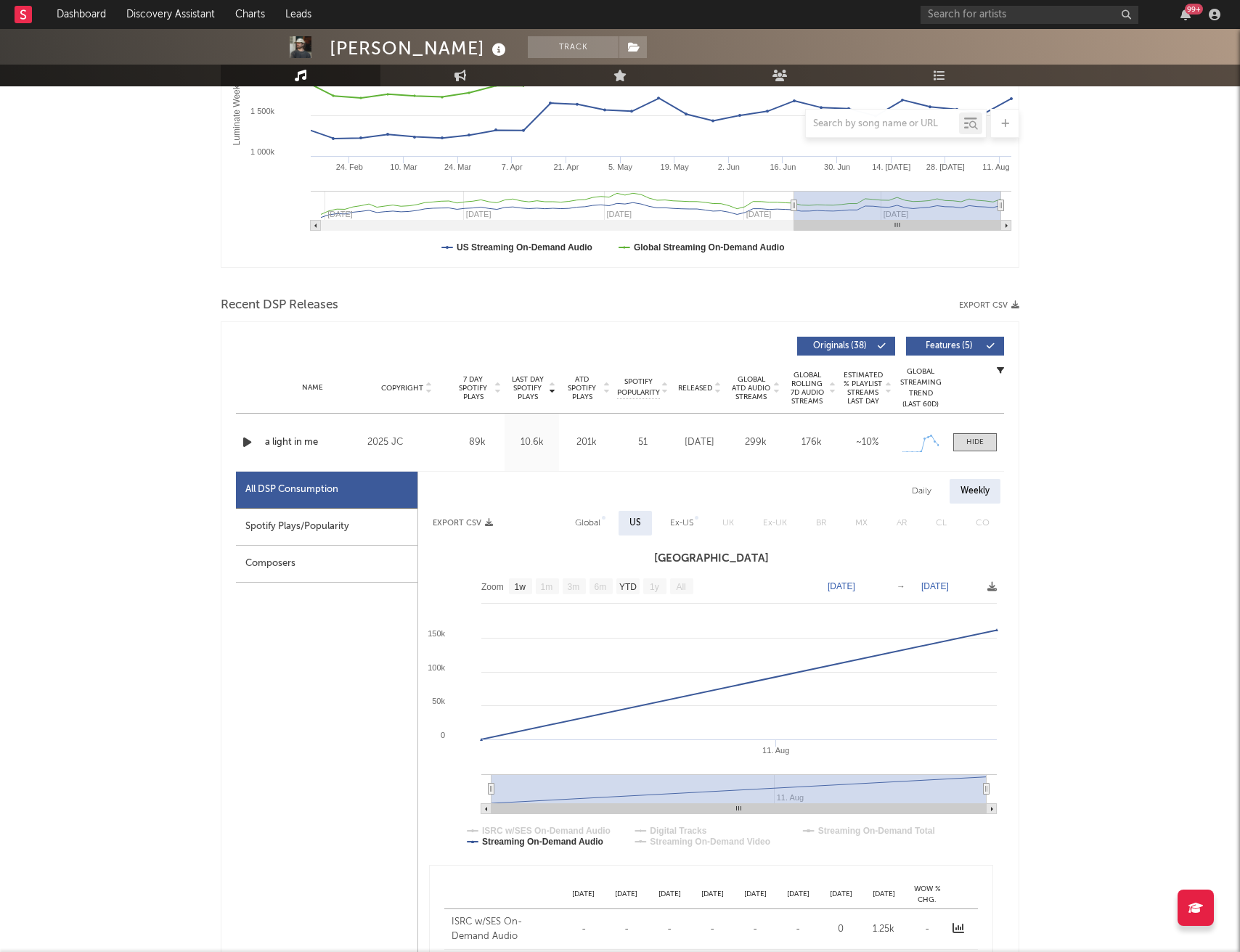
click at [917, 495] on div "Daily" at bounding box center [921, 491] width 41 height 25
select select "1w"
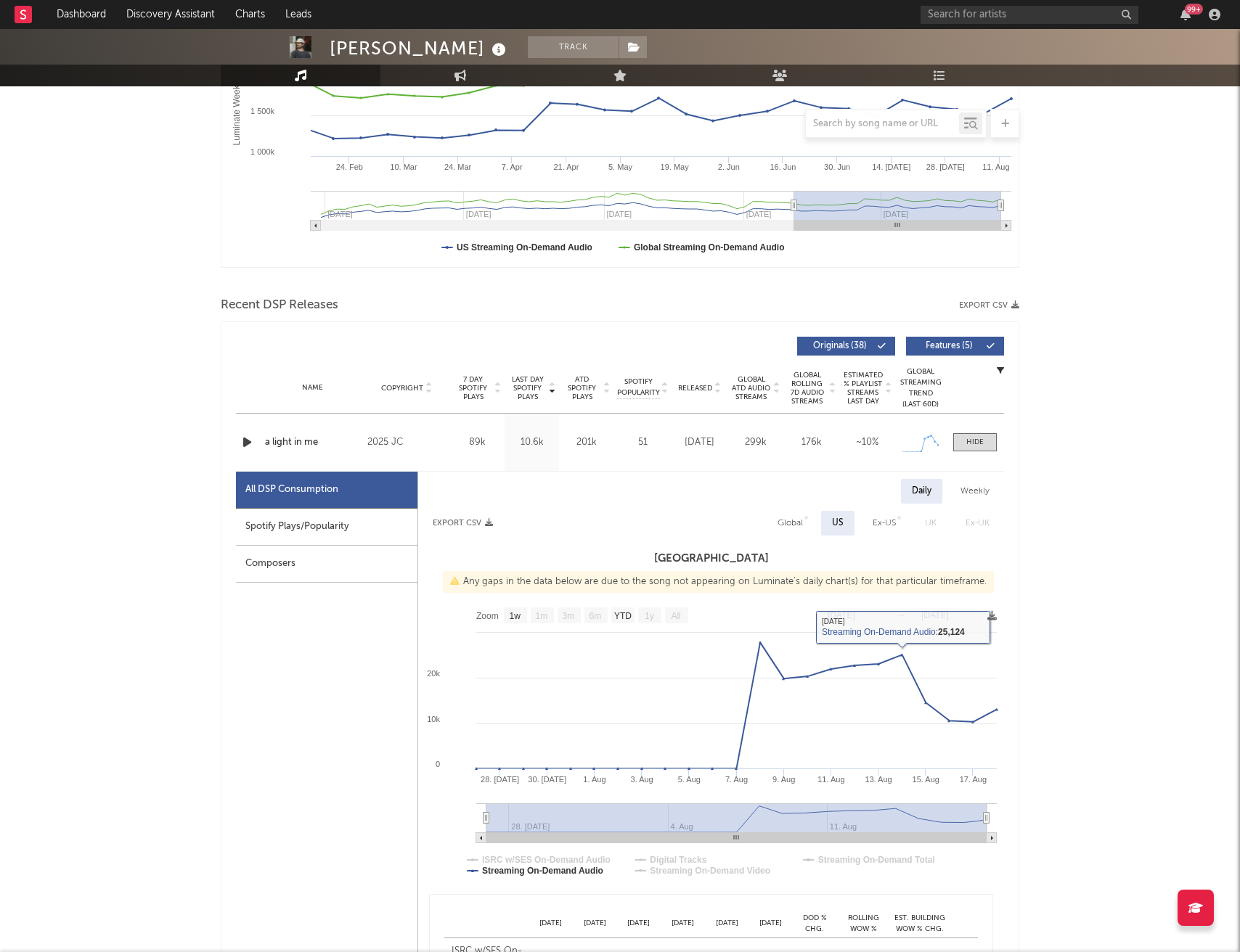
click at [802, 523] on div "Global" at bounding box center [790, 524] width 26 height 18
select select "1w"
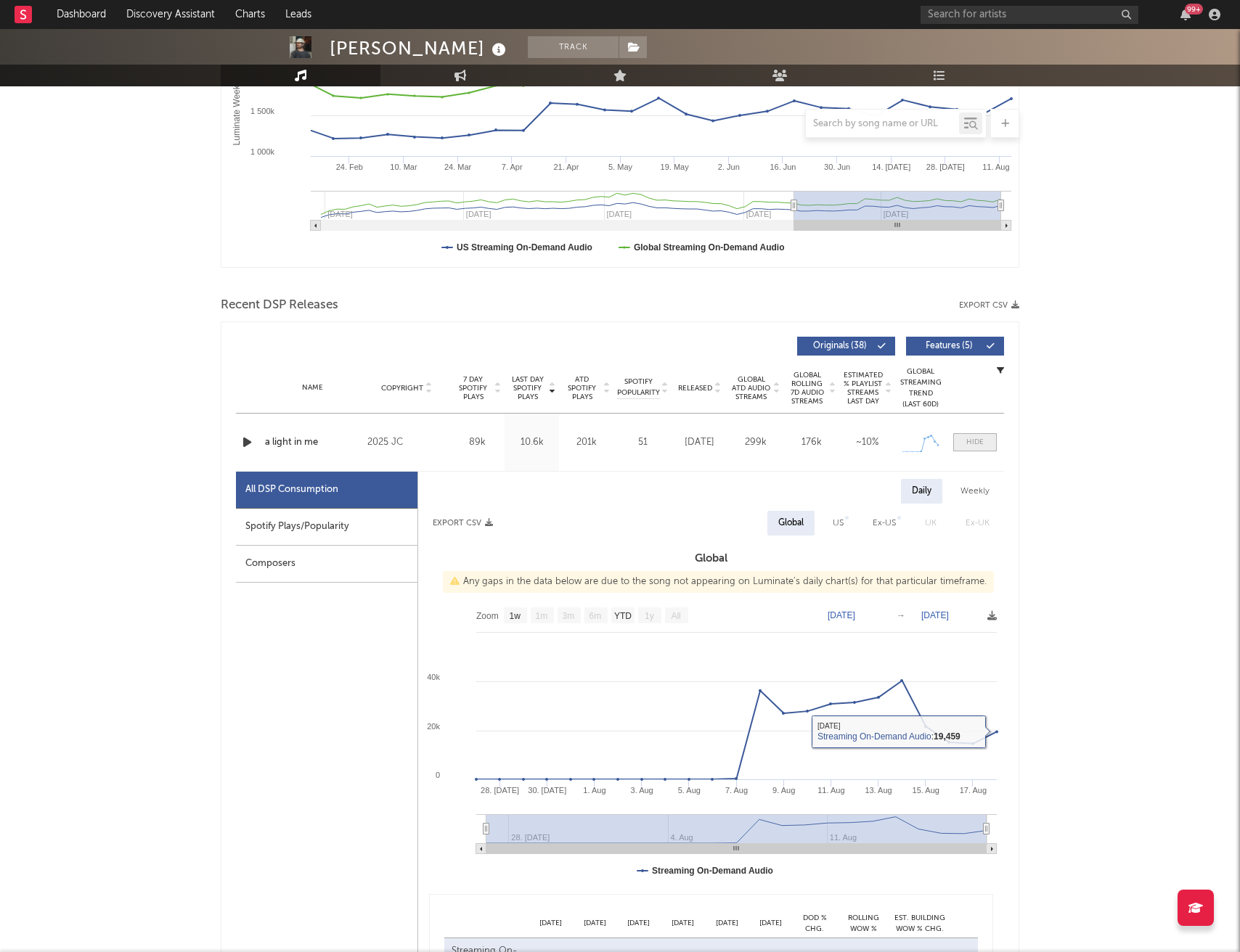
click at [973, 439] on div at bounding box center [975, 442] width 18 height 11
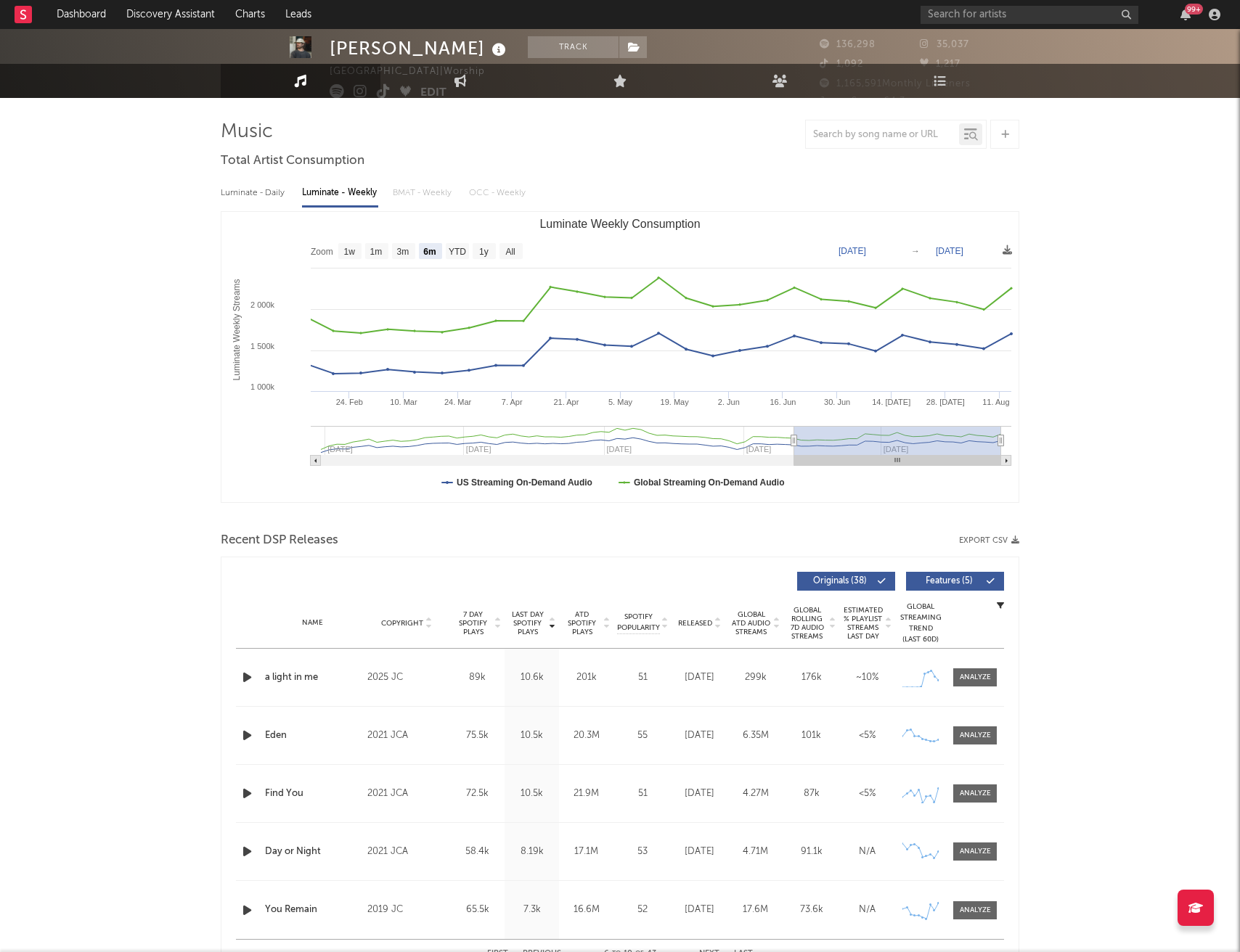
scroll to position [0, 0]
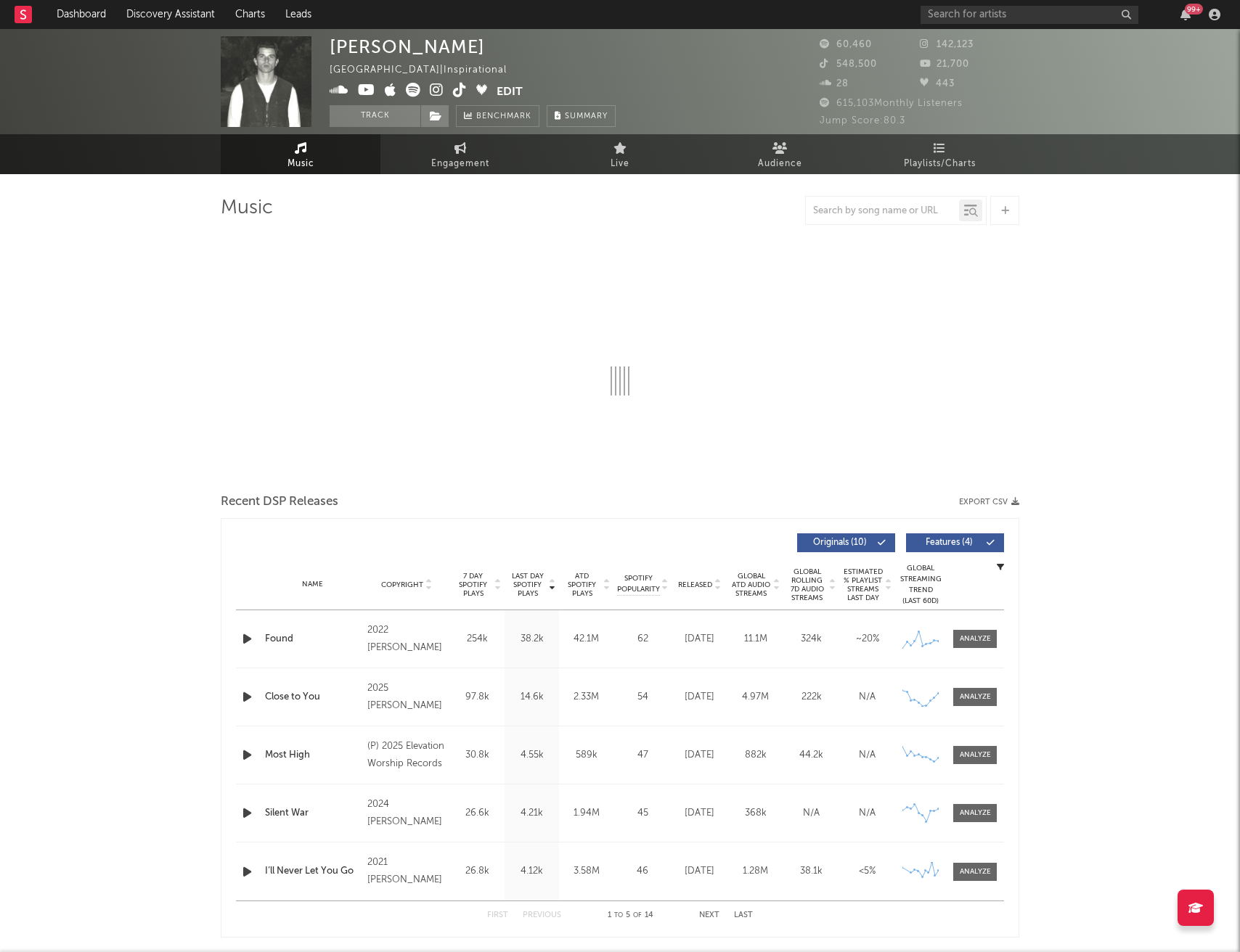
select select "6m"
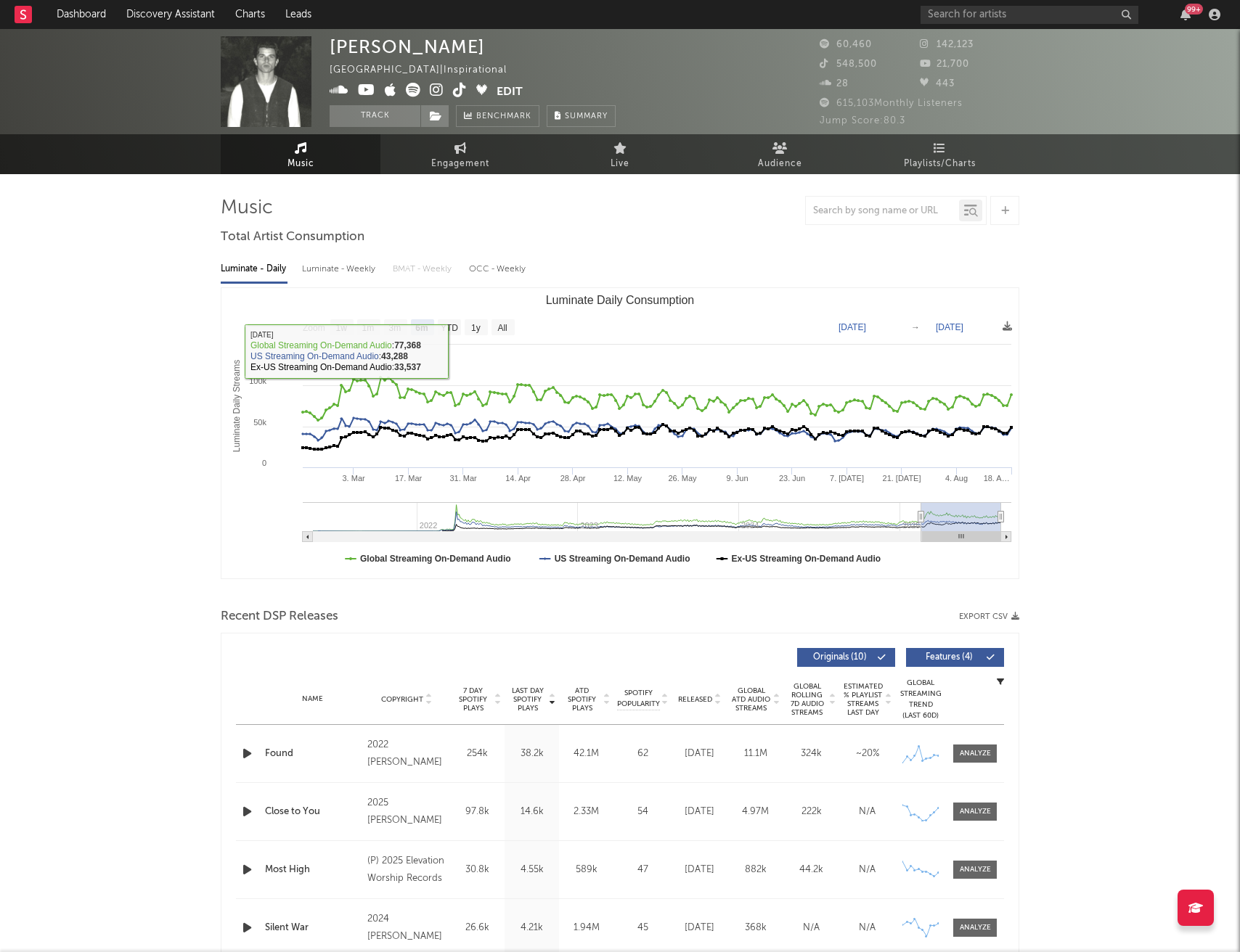
click at [353, 267] on div "Luminate - Weekly" at bounding box center [340, 269] width 77 height 25
select select "6m"
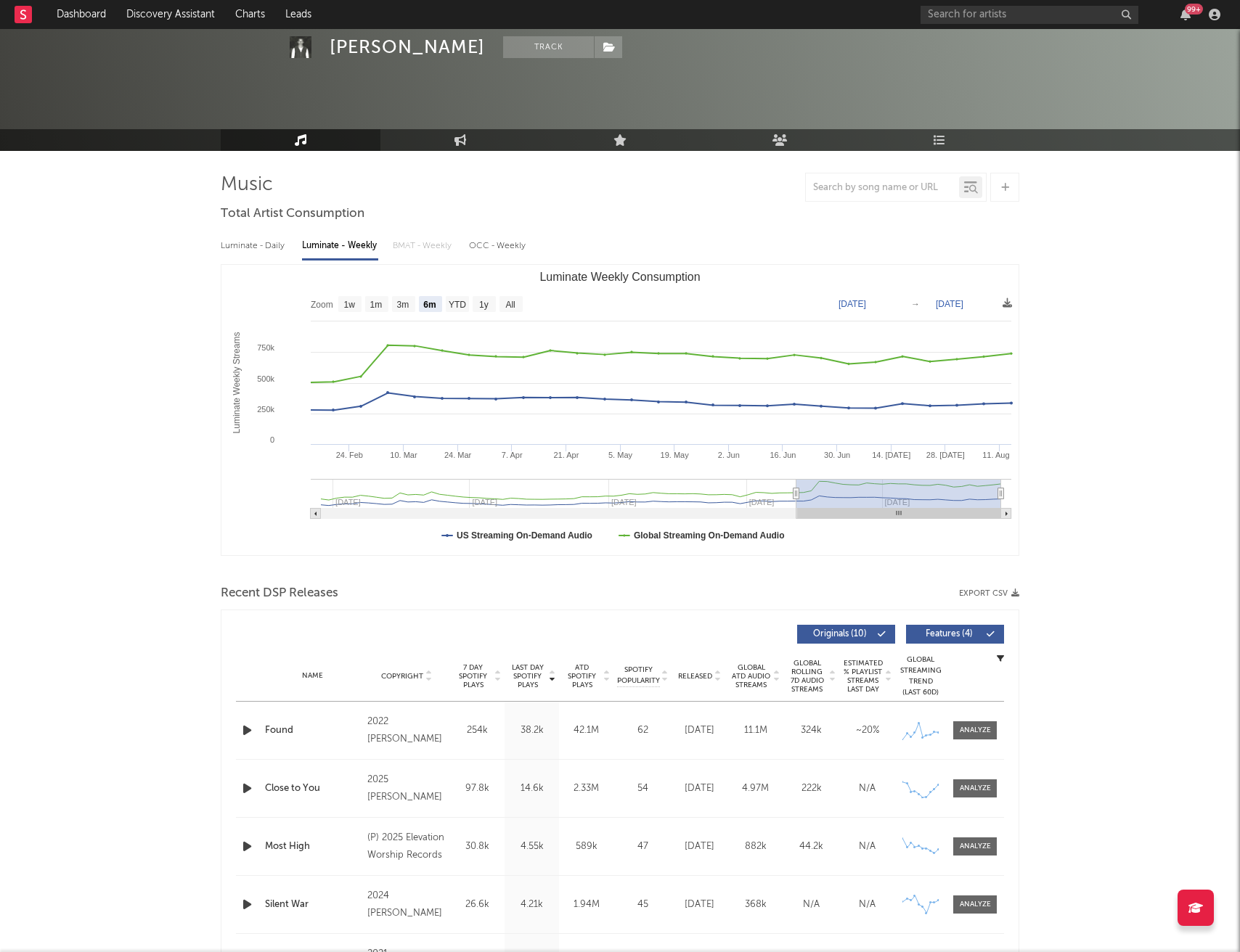
scroll to position [67, 0]
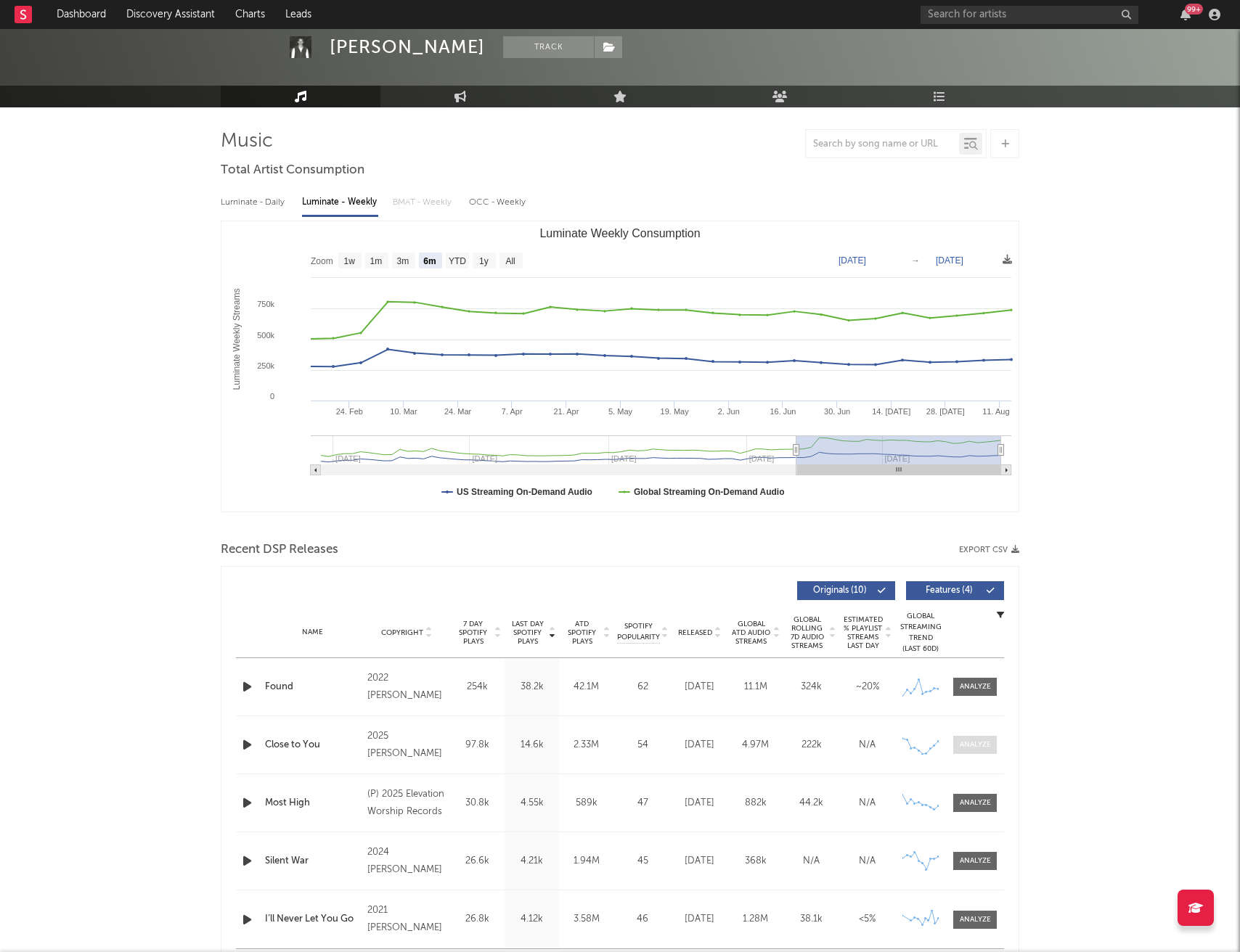
click at [976, 739] on div at bounding box center [975, 745] width 31 height 11
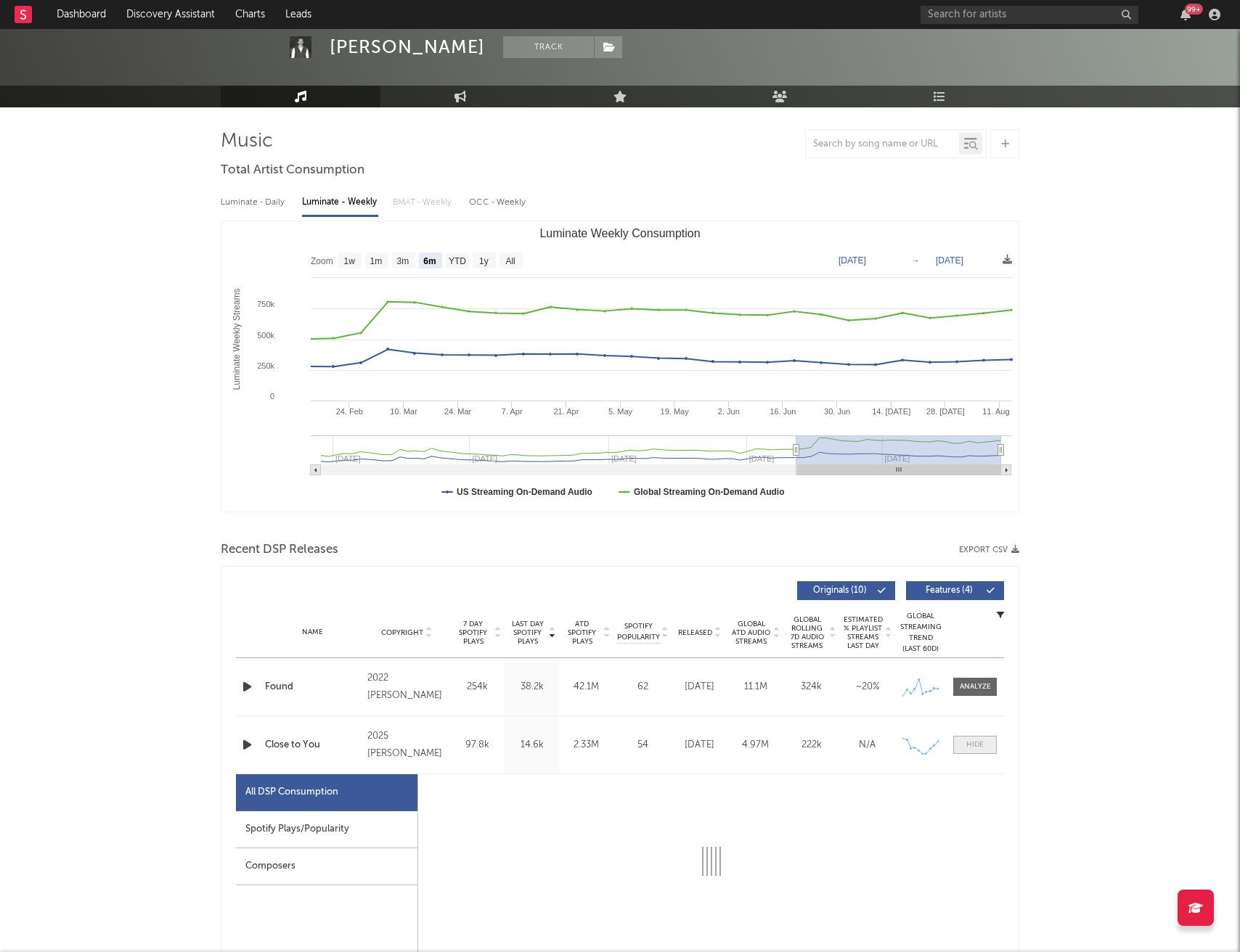
select select "6m"
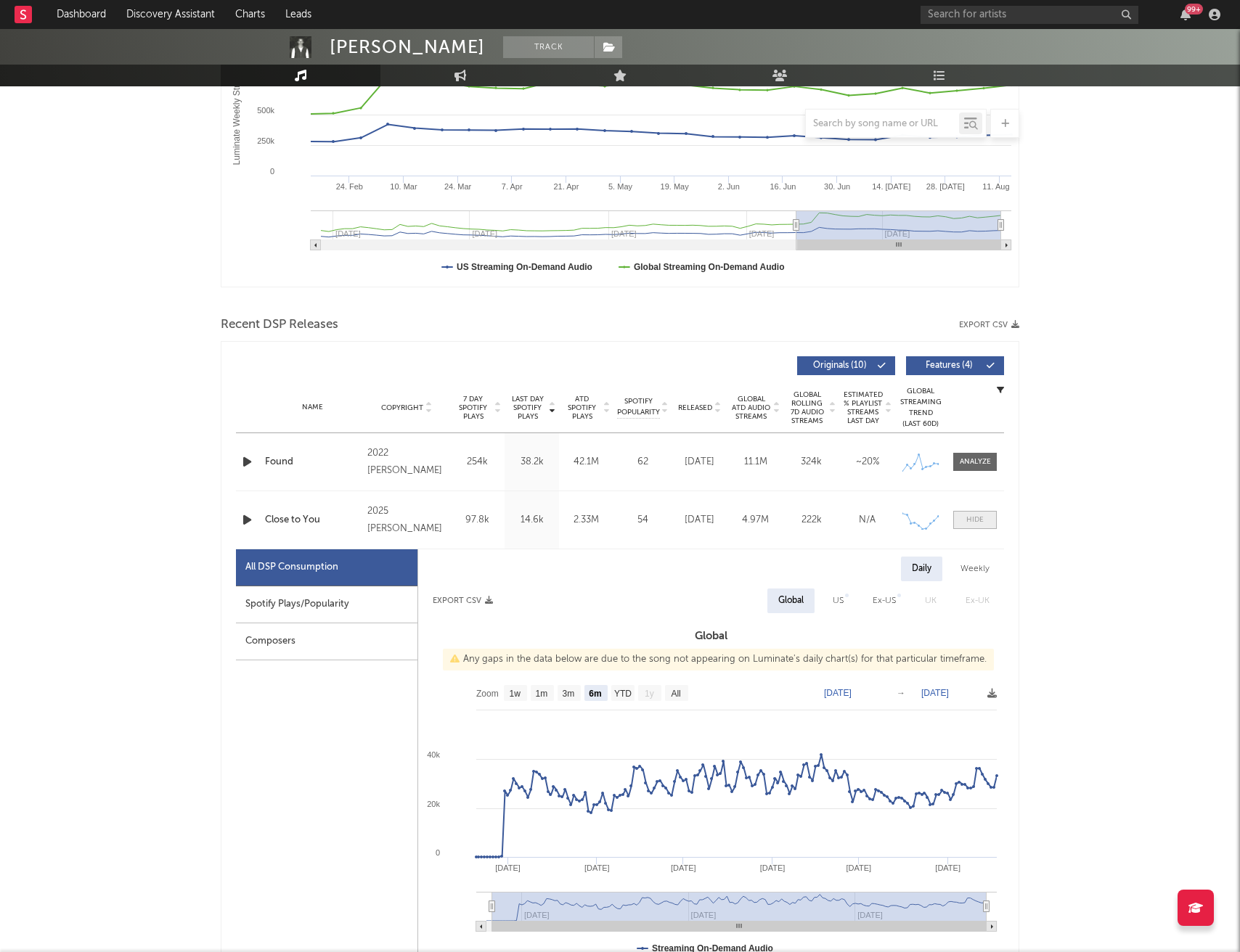
scroll to position [297, 0]
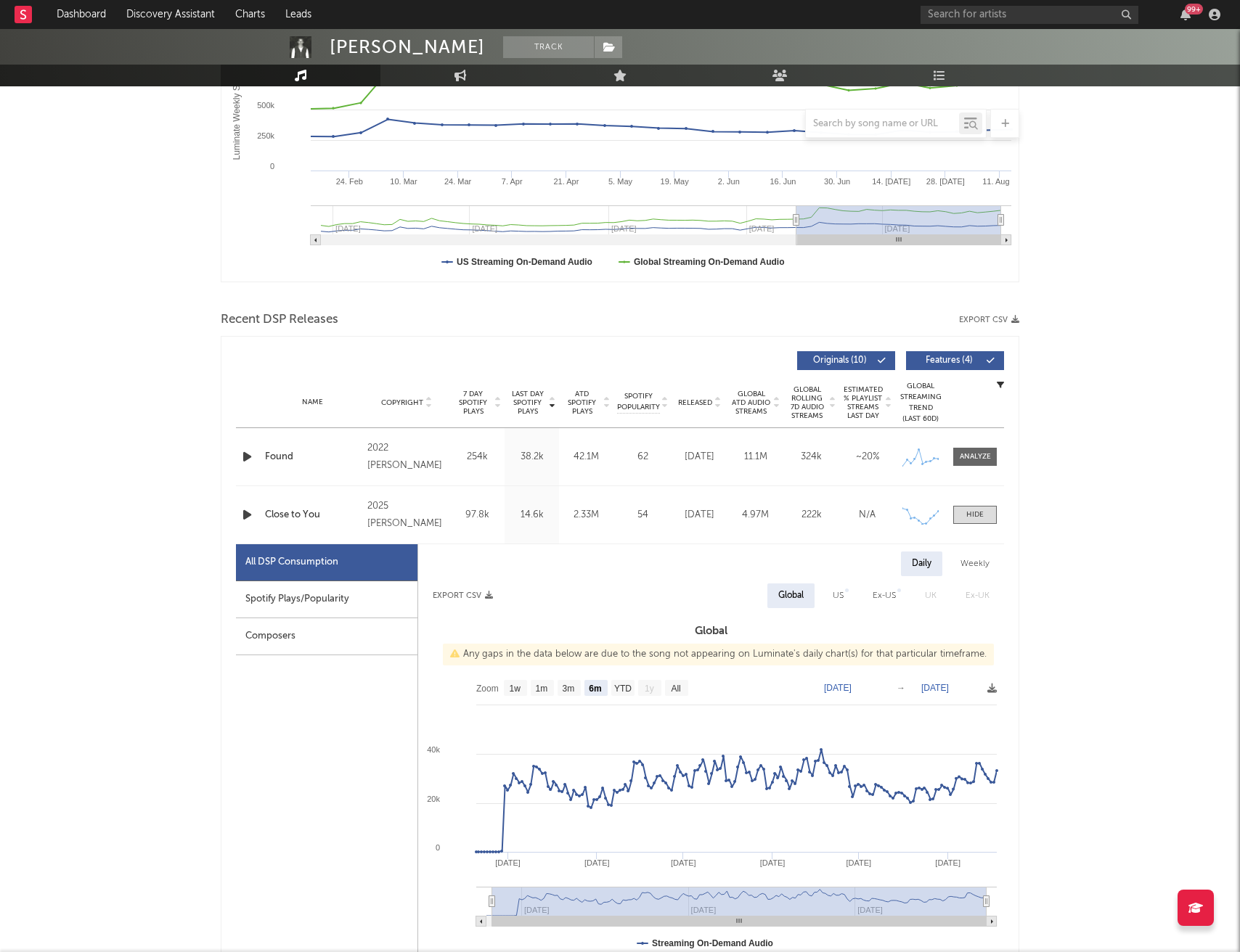
click at [968, 570] on div "Weekly" at bounding box center [975, 564] width 51 height 25
select select "1w"
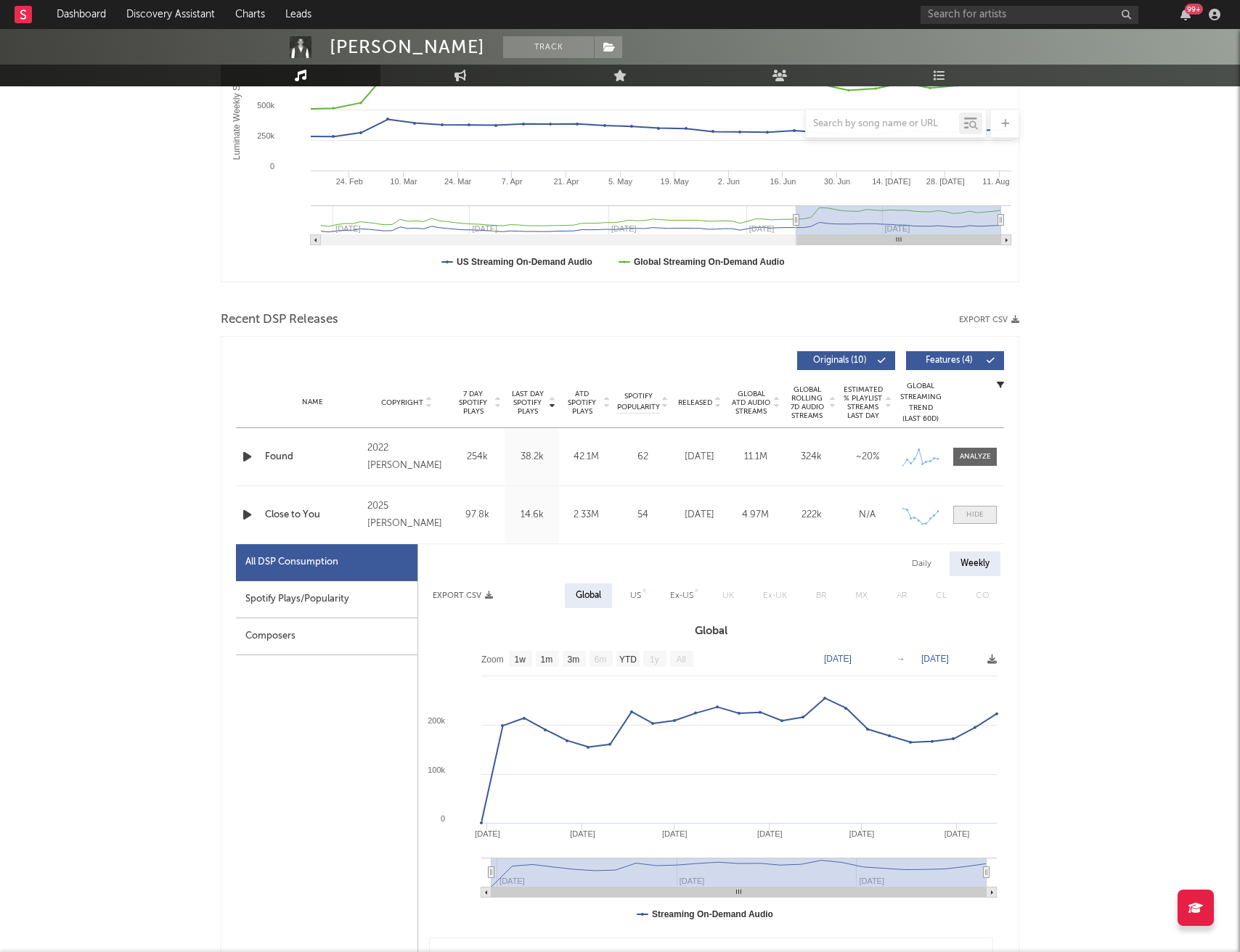
click at [982, 508] on span at bounding box center [975, 515] width 44 height 19
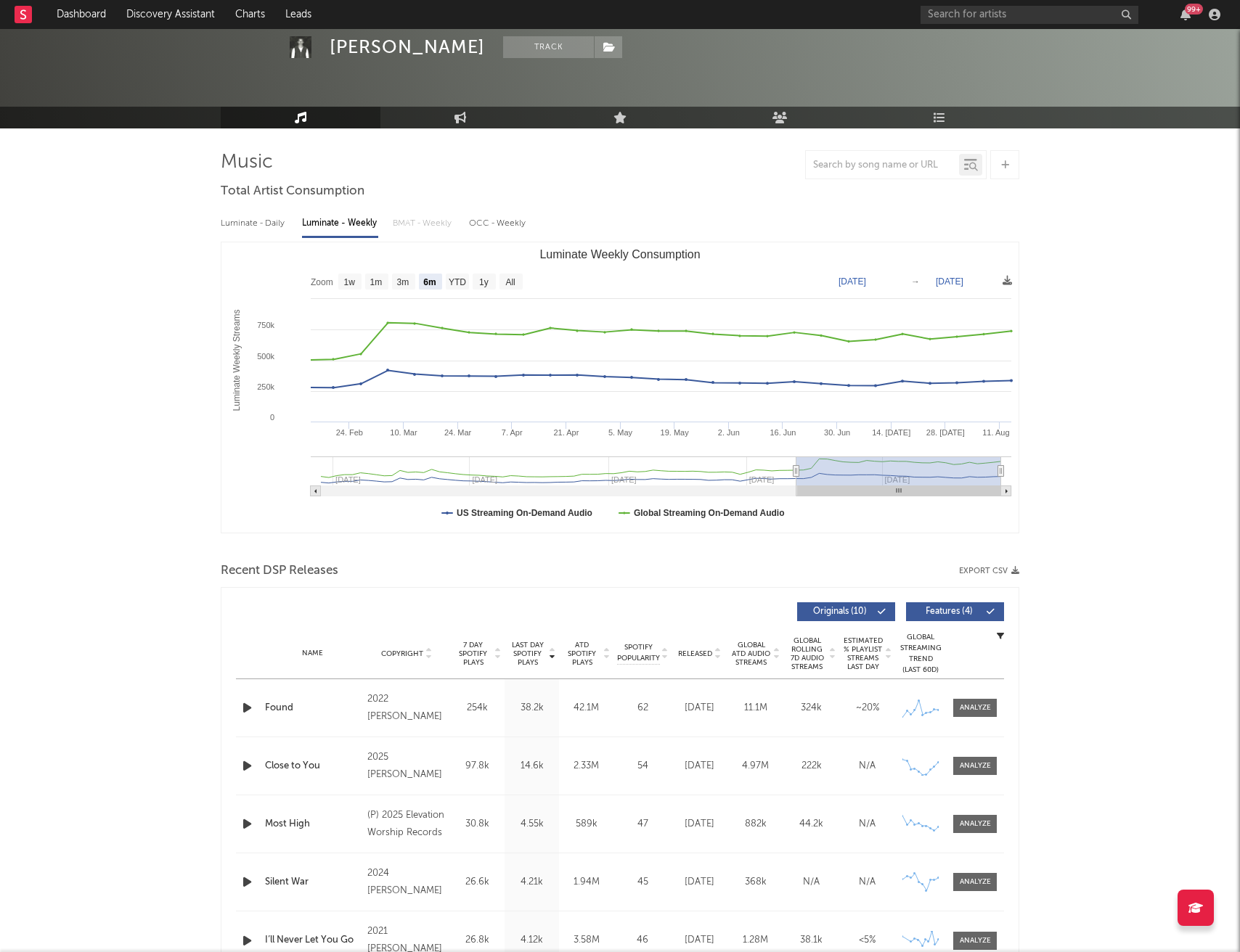
scroll to position [0, 0]
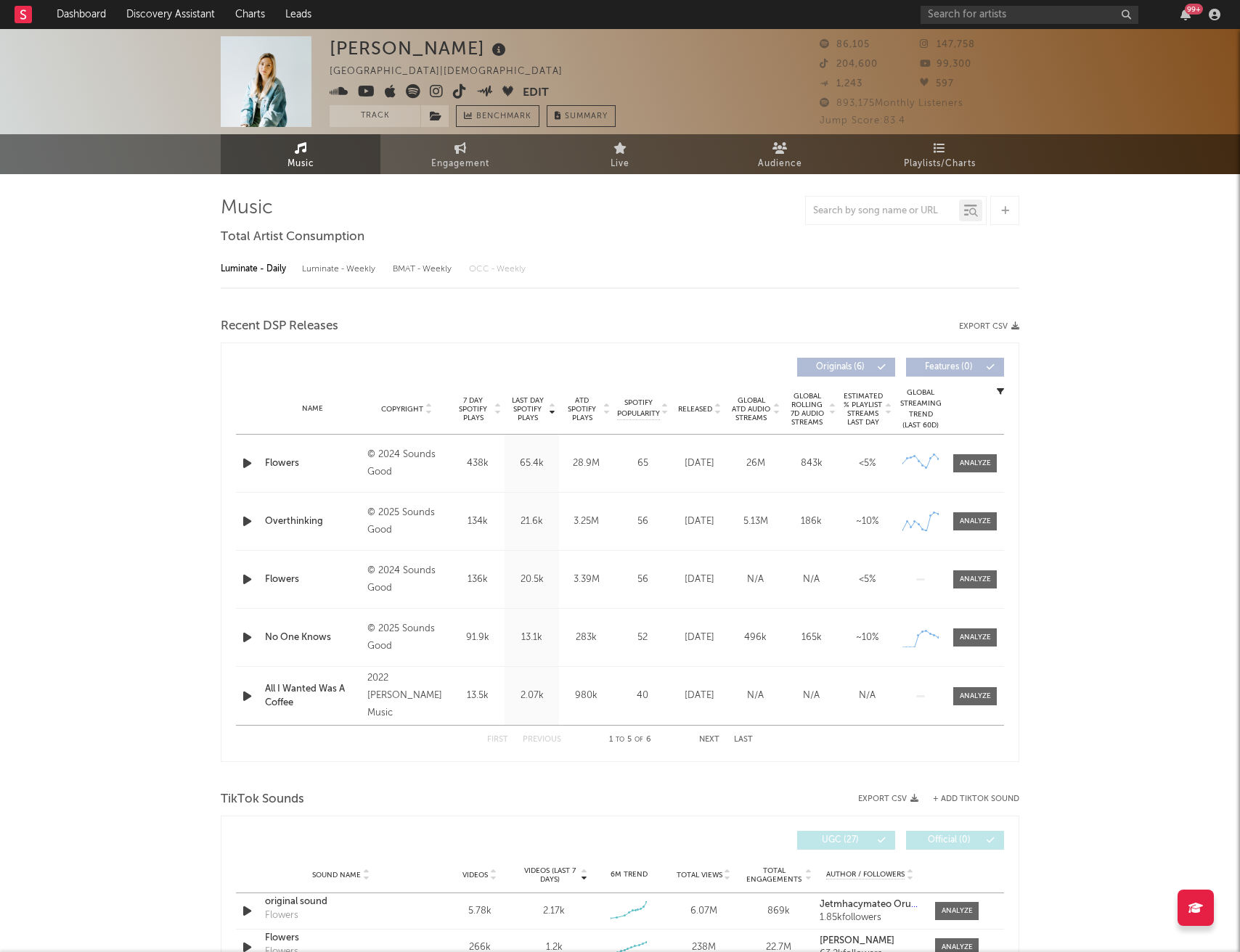
select select "6m"
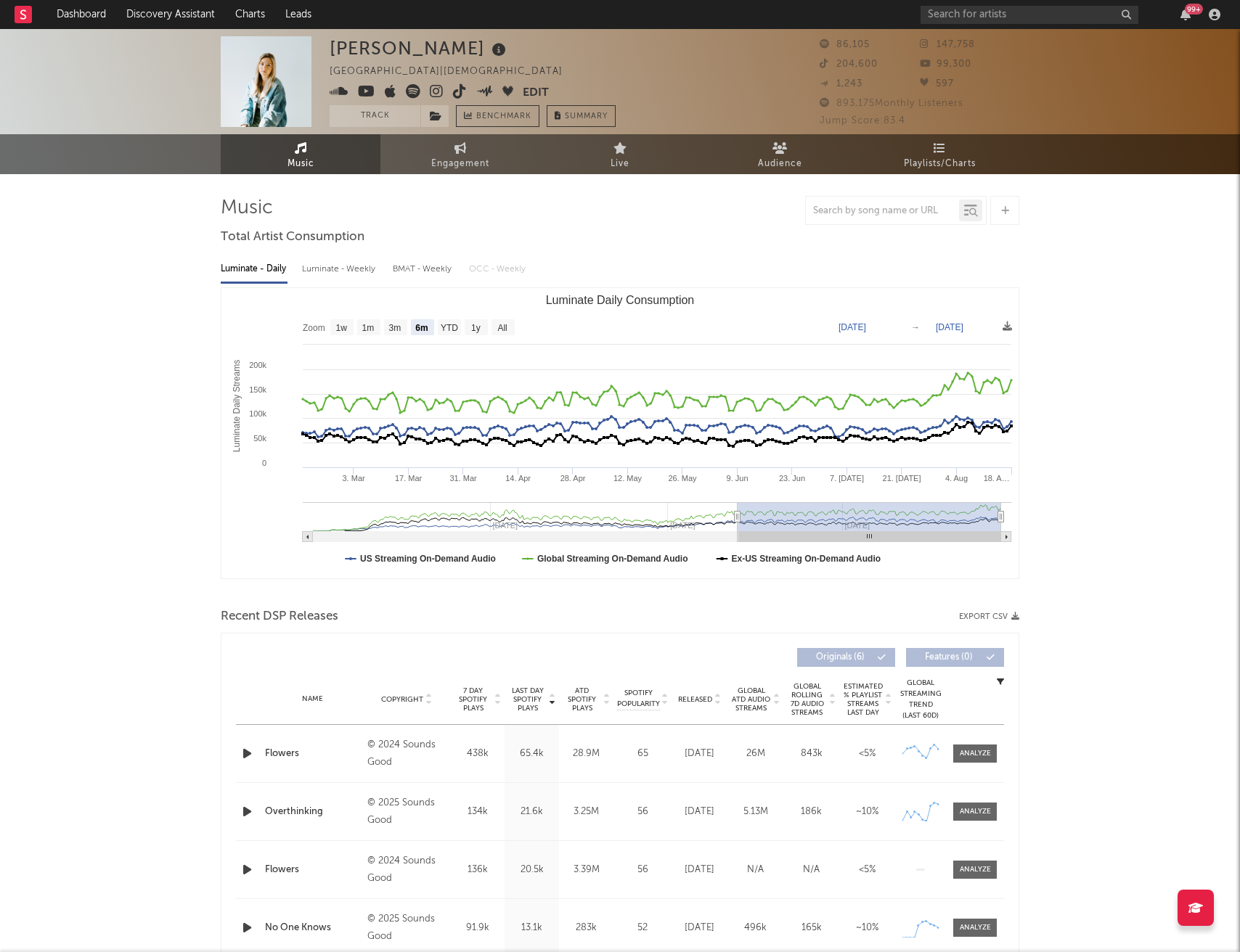
click at [356, 268] on div "Luminate - Weekly" at bounding box center [340, 269] width 77 height 25
select select "6m"
